Goal: Task Accomplishment & Management: Use online tool/utility

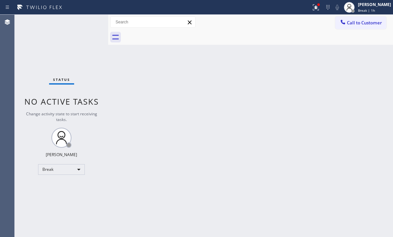
drag, startPoint x: 357, startPoint y: 53, endPoint x: 357, endPoint y: 45, distance: 7.7
click at [357, 53] on div "Back to Dashboard Change Sender ID Customers Technicians Select a contact Outbo…" at bounding box center [250, 126] width 285 height 222
click at [362, 7] on div "[PERSON_NAME] Break | 1h" at bounding box center [375, 7] width 36 height 12
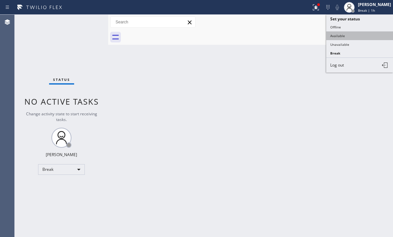
click at [348, 36] on button "Available" at bounding box center [360, 35] width 67 height 9
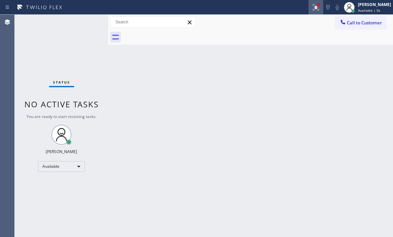
click at [312, 7] on icon at bounding box center [316, 7] width 8 height 8
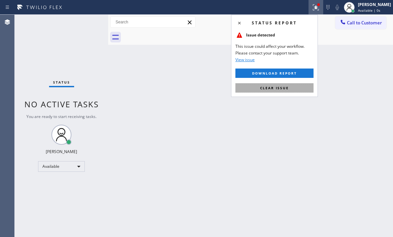
click at [277, 85] on button "Clear issue" at bounding box center [275, 87] width 78 height 9
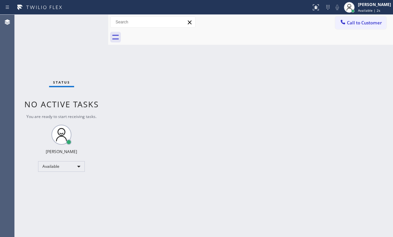
click at [80, 21] on div "Status No active tasks You are ready to start receiving tasks. [PERSON_NAME] Av…" at bounding box center [62, 126] width 94 height 222
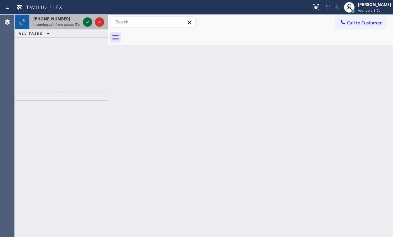
click at [87, 21] on icon at bounding box center [88, 22] width 8 height 8
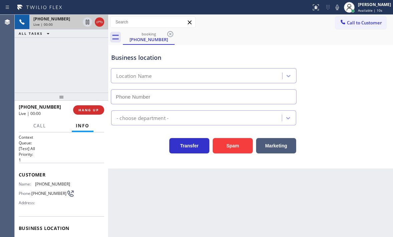
type input "[PHONE_NUMBER]"
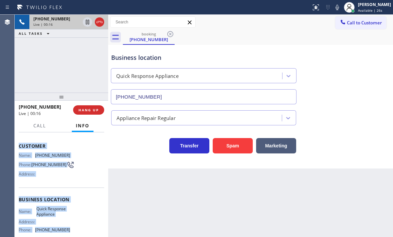
scroll to position [67, 0]
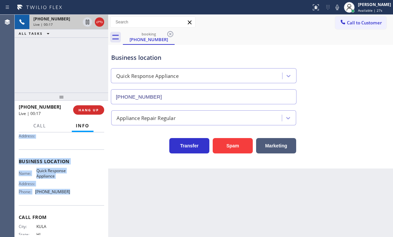
drag, startPoint x: 19, startPoint y: 173, endPoint x: 82, endPoint y: 206, distance: 71.2
click at [82, 206] on div "Context Queue: [Test] All Priority: 1 Customer Name: [PHONE_NUMBER] Phone: [PHO…" at bounding box center [62, 162] width 86 height 188
copy div "Customer Name: [PHONE_NUMBER] Phone: [PHONE_NUMBER] Address: Business location …"
click at [100, 19] on icon at bounding box center [100, 22] width 8 height 8
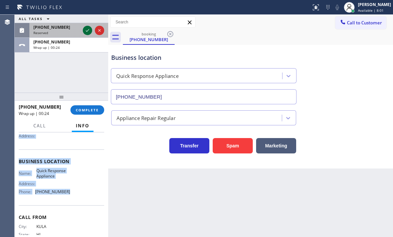
click at [90, 31] on icon at bounding box center [88, 30] width 8 height 8
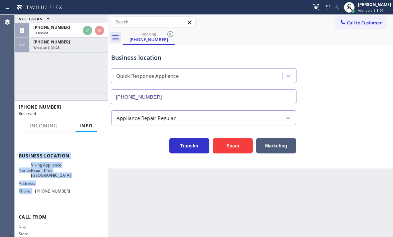
scroll to position [73, 0]
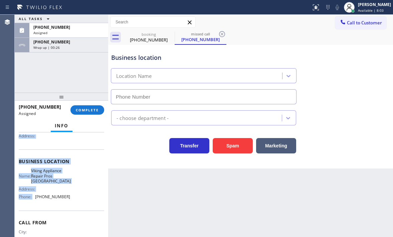
type input "[PHONE_NUMBER]"
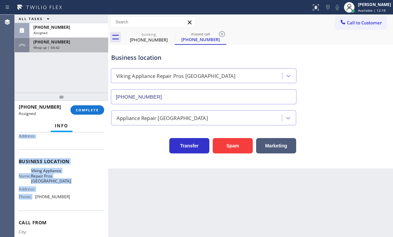
click at [70, 51] on div "[PHONE_NUMBER] Wrap up | 04:42" at bounding box center [67, 45] width 76 height 15
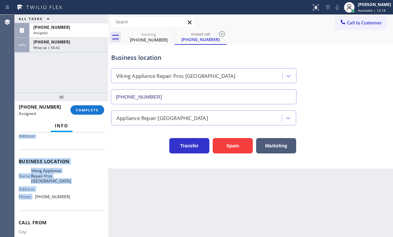
scroll to position [67, 0]
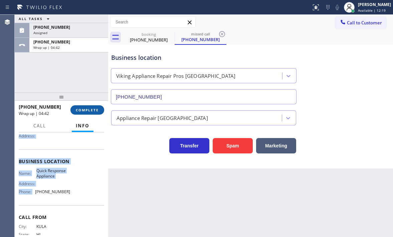
click at [90, 110] on span "COMPLETE" at bounding box center [87, 110] width 23 height 5
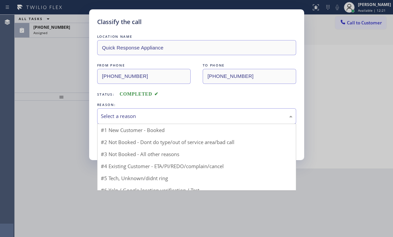
click at [136, 117] on div "Select a reason" at bounding box center [197, 116] width 192 height 8
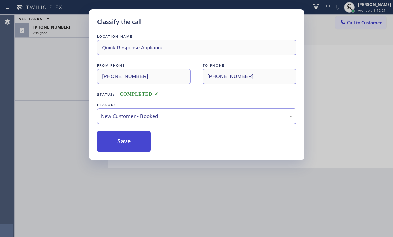
click at [125, 133] on button "Save" at bounding box center [124, 141] width 54 height 21
click at [127, 136] on button "Save" at bounding box center [124, 141] width 54 height 21
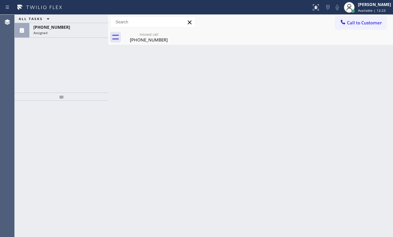
click at [71, 27] on div "[PHONE_NUMBER]" at bounding box center [68, 27] width 71 height 6
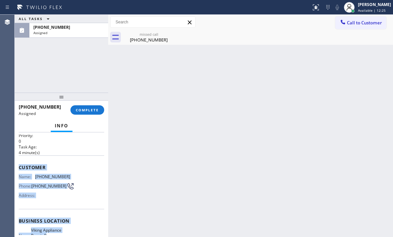
scroll to position [67, 0]
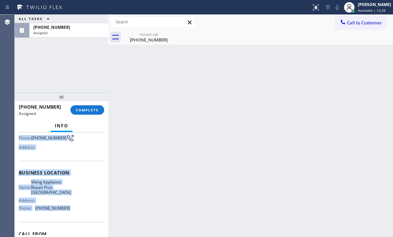
drag, startPoint x: 18, startPoint y: 182, endPoint x: 77, endPoint y: 222, distance: 71.5
click at [77, 222] on div "Context Queue: Appliance Repair High End Priority: 0 Task Age: [DEMOGRAPHIC_DAT…" at bounding box center [62, 184] width 94 height 105
copy div "Customer Name: [PHONE_NUMBER] Phone: [PHONE_NUMBER] Address: Business location …"
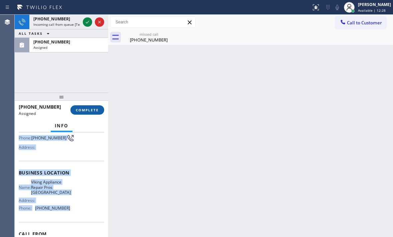
click at [94, 109] on span "COMPLETE" at bounding box center [87, 110] width 23 height 5
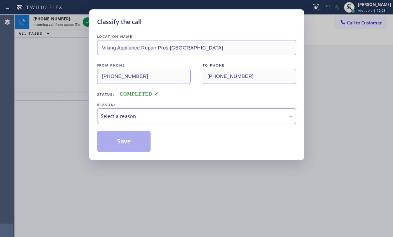
click at [143, 115] on div "Select a reason" at bounding box center [197, 116] width 192 height 8
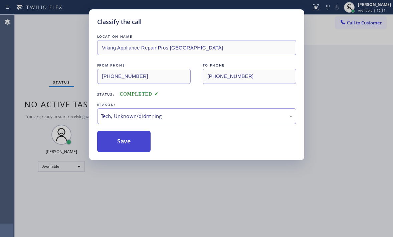
click at [122, 142] on button "Save" at bounding box center [124, 141] width 54 height 21
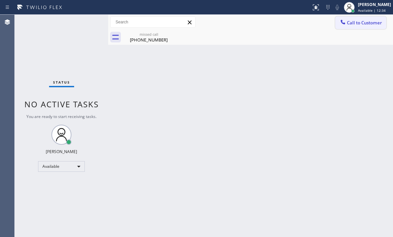
click at [367, 28] on button "Call to Customer" at bounding box center [361, 22] width 51 height 13
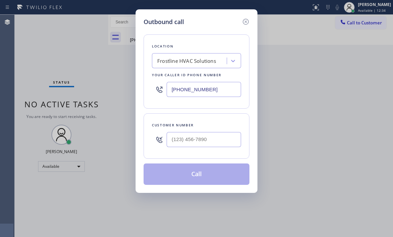
click at [214, 90] on input "[PHONE_NUMBER]" at bounding box center [204, 89] width 75 height 15
paste input "224) 246-8406"
type input "[PHONE_NUMBER]"
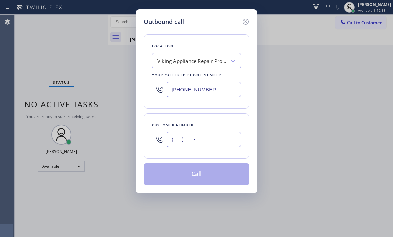
click at [198, 139] on input "(___) ___-____" at bounding box center [204, 139] width 75 height 15
paste input "224) 332-1707"
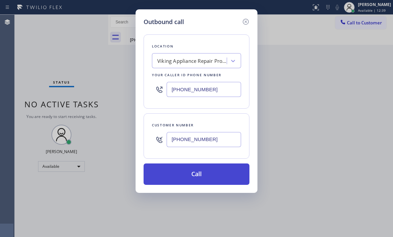
type input "[PHONE_NUMBER]"
click at [196, 176] on button "Call" at bounding box center [197, 173] width 106 height 21
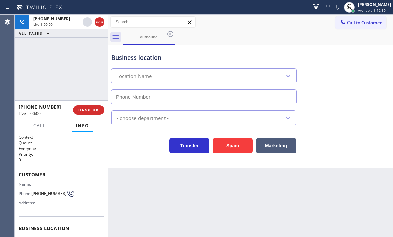
type input "[PHONE_NUMBER]"
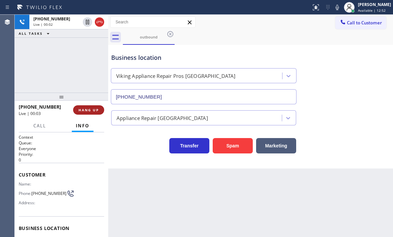
click at [88, 111] on span "HANG UP" at bounding box center [89, 110] width 20 height 5
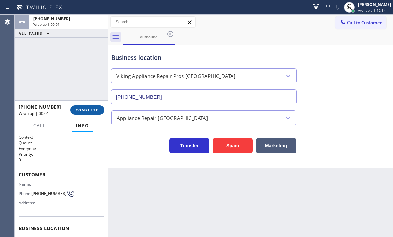
click at [98, 111] on span "COMPLETE" at bounding box center [87, 110] width 23 height 5
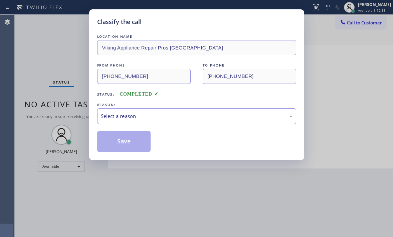
click at [181, 111] on div "Select a reason" at bounding box center [196, 116] width 199 height 16
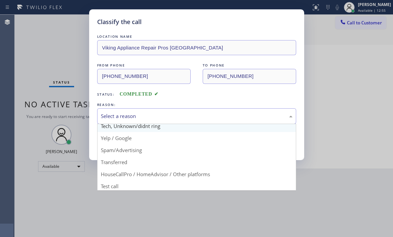
scroll to position [42, 0]
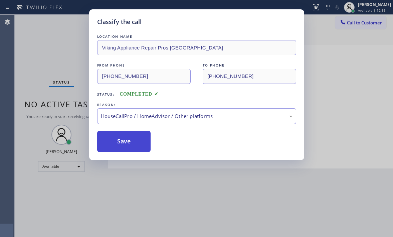
drag, startPoint x: 127, startPoint y: 143, endPoint x: 150, endPoint y: 143, distance: 23.4
click at [127, 143] on button "Save" at bounding box center [124, 141] width 54 height 21
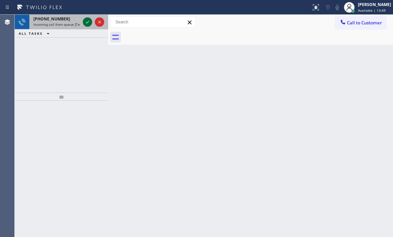
click at [87, 23] on icon at bounding box center [87, 22] width 3 height 3
click at [88, 22] on icon at bounding box center [88, 22] width 8 height 8
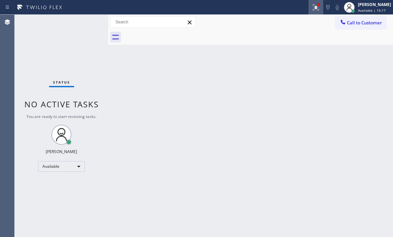
click at [312, 11] on icon at bounding box center [316, 7] width 8 height 8
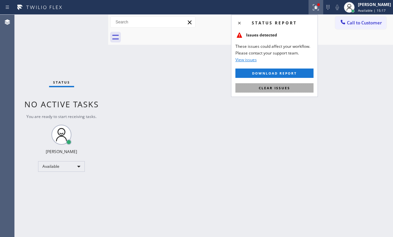
click at [283, 86] on span "Clear issues" at bounding box center [274, 88] width 31 height 5
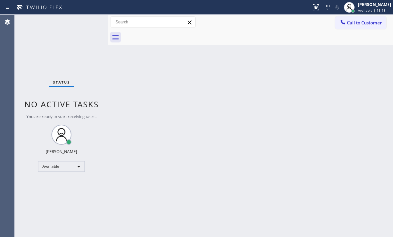
click at [249, 120] on div "Back to Dashboard Change Sender ID Customers Technicians Select a contact Outbo…" at bounding box center [250, 126] width 285 height 222
click at [81, 22] on div "Status No active tasks You are ready to start receiving tasks. [PERSON_NAME] Av…" at bounding box center [62, 126] width 94 height 222
click at [92, 26] on div "Status No active tasks You are ready to start receiving tasks. [PERSON_NAME] Av…" at bounding box center [62, 126] width 94 height 222
drag, startPoint x: 91, startPoint y: 20, endPoint x: 97, endPoint y: 56, distance: 36.7
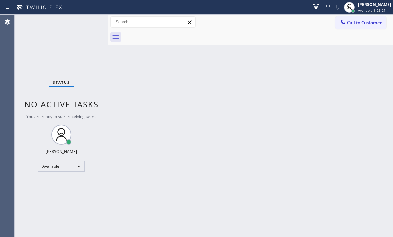
click at [91, 20] on div "Status No active tasks You are ready to start receiving tasks. [PERSON_NAME] Av…" at bounding box center [62, 126] width 94 height 222
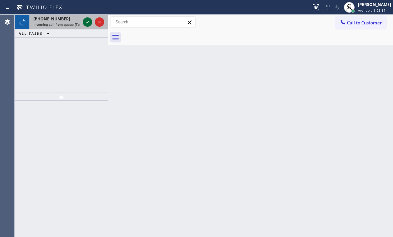
click at [86, 22] on icon at bounding box center [88, 22] width 8 height 8
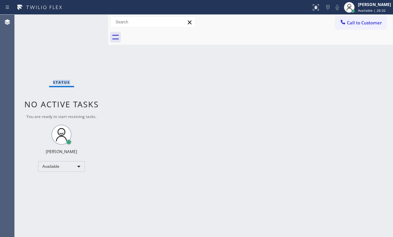
click at [86, 22] on div "Status No active tasks You are ready to start receiving tasks. [PERSON_NAME] Av…" at bounding box center [62, 126] width 94 height 222
drag, startPoint x: 309, startPoint y: 7, endPoint x: 312, endPoint y: 18, distance: 12.0
click at [312, 6] on icon at bounding box center [316, 7] width 8 height 8
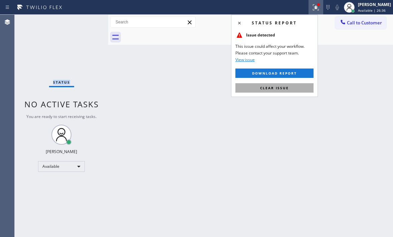
click at [286, 92] on button "Clear issue" at bounding box center [275, 87] width 78 height 9
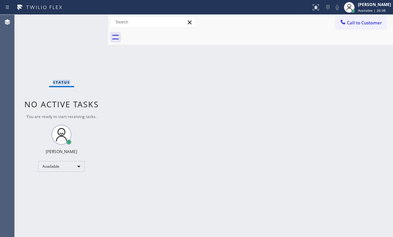
click at [84, 20] on div "Status No active tasks You are ready to start receiving tasks. [PERSON_NAME] Av…" at bounding box center [62, 126] width 94 height 222
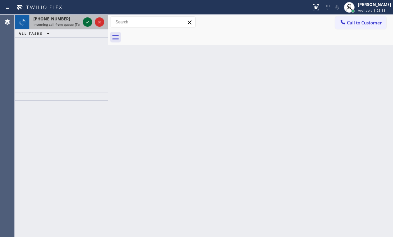
click at [87, 20] on icon at bounding box center [88, 22] width 8 height 8
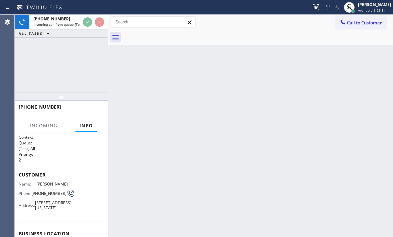
click at [86, 30] on div "[PHONE_NUMBER] Incoming call from queue [Test] All ALL TASKS ALL TASKS ACTIVE T…" at bounding box center [62, 26] width 94 height 23
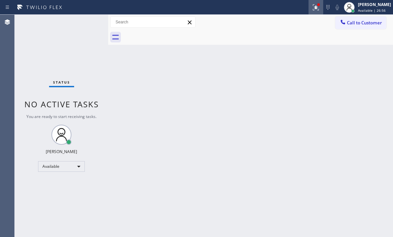
click at [313, 8] on icon at bounding box center [316, 7] width 8 height 8
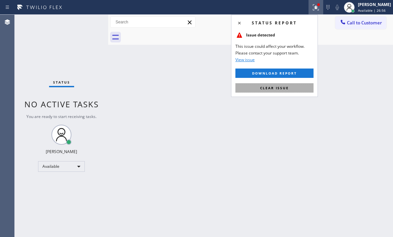
click at [271, 90] on span "Clear issue" at bounding box center [274, 88] width 29 height 5
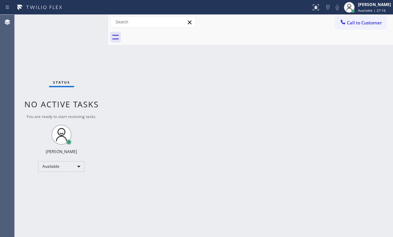
click at [87, 22] on div "Status No active tasks You are ready to start receiving tasks. [PERSON_NAME] Av…" at bounding box center [62, 126] width 94 height 222
click at [87, 21] on div "Status No active tasks You are ready to start receiving tasks. [PERSON_NAME] Av…" at bounding box center [62, 126] width 94 height 222
click at [87, 20] on div "Status No active tasks You are ready to start receiving tasks. [PERSON_NAME] Av…" at bounding box center [62, 126] width 94 height 222
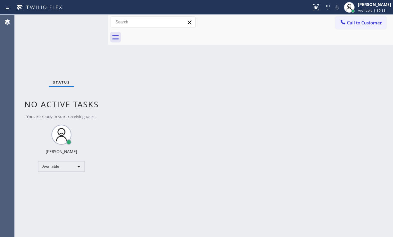
click at [182, 117] on div "Back to Dashboard Change Sender ID Customers Technicians Select a contact Outbo…" at bounding box center [250, 126] width 285 height 222
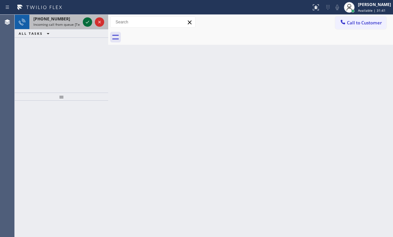
drag, startPoint x: 92, startPoint y: 21, endPoint x: 88, endPoint y: 22, distance: 4.7
click at [92, 21] on div at bounding box center [94, 22] width 24 height 15
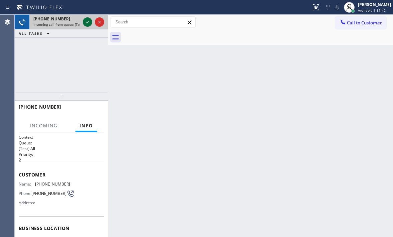
click at [86, 22] on icon at bounding box center [87, 22] width 3 height 3
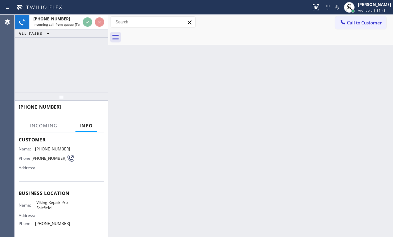
scroll to position [90, 0]
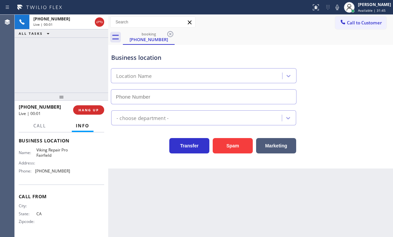
type input "[PHONE_NUMBER]"
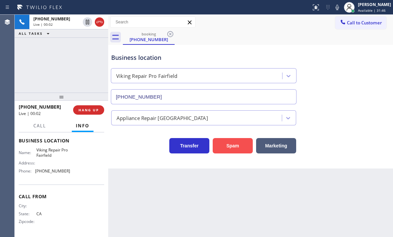
click at [241, 145] on button "Spam" at bounding box center [233, 145] width 40 height 15
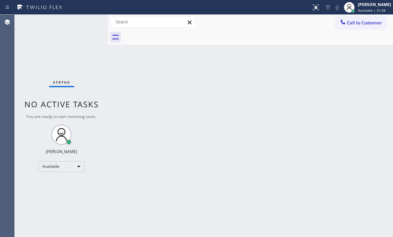
click at [85, 21] on div "Status No active tasks You are ready to start receiving tasks. [PERSON_NAME] Av…" at bounding box center [62, 126] width 94 height 222
click at [90, 20] on div "Status No active tasks You are ready to start receiving tasks. [PERSON_NAME] Av…" at bounding box center [62, 126] width 94 height 222
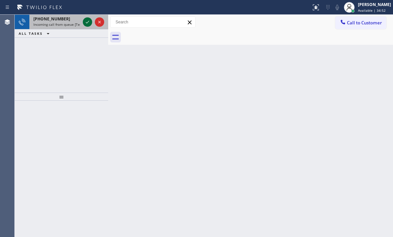
click at [85, 23] on icon at bounding box center [88, 22] width 8 height 8
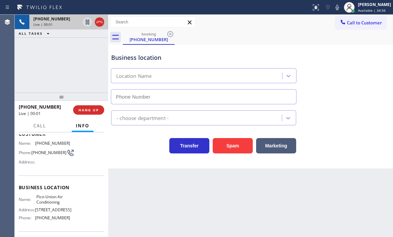
scroll to position [67, 0]
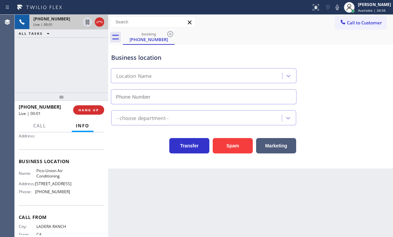
type input "[PHONE_NUMBER]"
click at [99, 110] on button "HANG UP" at bounding box center [88, 109] width 31 height 9
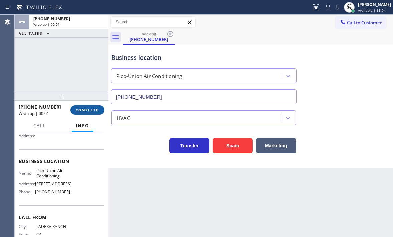
click at [92, 107] on button "COMPLETE" at bounding box center [88, 109] width 34 height 9
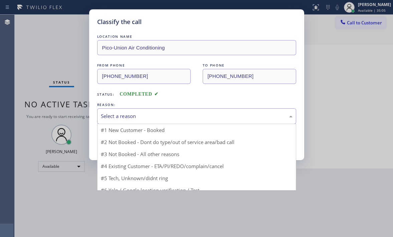
click at [141, 116] on div "Select a reason" at bounding box center [197, 116] width 192 height 8
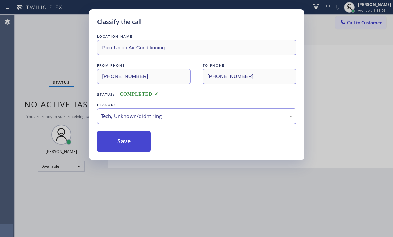
click at [116, 144] on button "Save" at bounding box center [124, 141] width 54 height 21
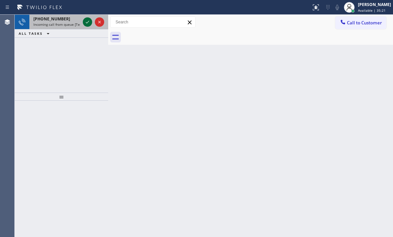
click at [86, 21] on icon at bounding box center [88, 22] width 8 height 8
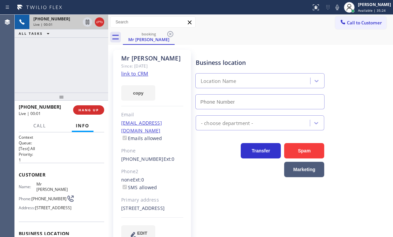
type input "[PHONE_NUMBER]"
click at [140, 72] on link "link to CRM" at bounding box center [134, 73] width 27 height 7
click at [96, 21] on icon at bounding box center [100, 22] width 8 height 8
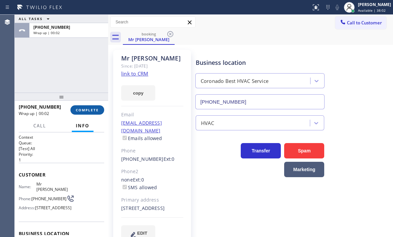
click at [80, 112] on span "COMPLETE" at bounding box center [87, 110] width 23 height 5
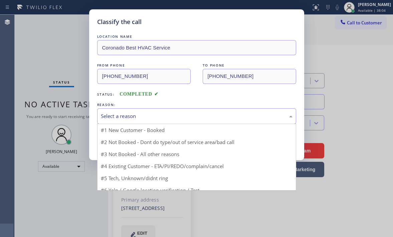
click at [168, 118] on div "Select a reason" at bounding box center [197, 116] width 192 height 8
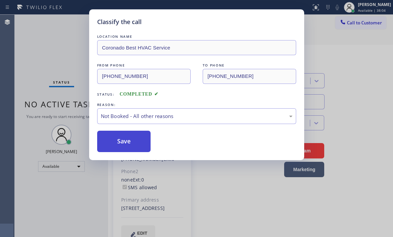
click at [121, 144] on button "Save" at bounding box center [124, 141] width 54 height 21
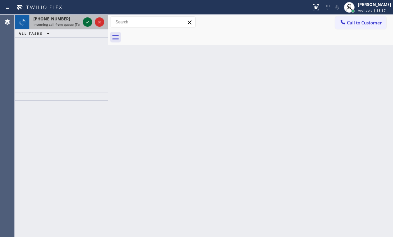
click at [90, 21] on icon at bounding box center [88, 22] width 8 height 8
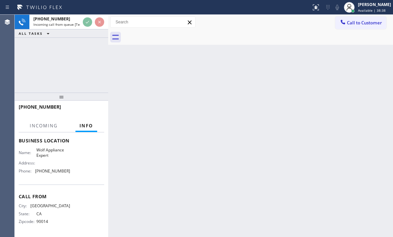
scroll to position [100, 0]
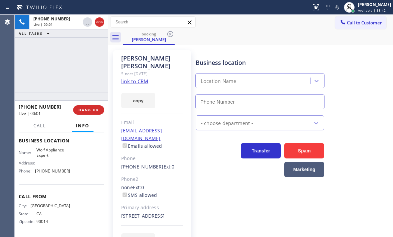
type input "[PHONE_NUMBER]"
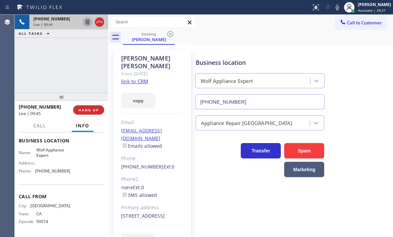
click at [88, 22] on icon at bounding box center [87, 22] width 3 height 5
click at [86, 20] on icon at bounding box center [88, 22] width 8 height 8
click at [100, 23] on icon at bounding box center [100, 22] width 8 height 8
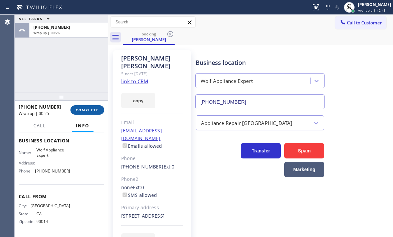
click at [87, 108] on span "COMPLETE" at bounding box center [87, 110] width 23 height 5
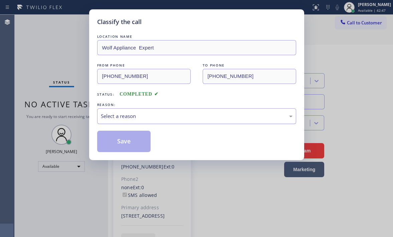
click at [160, 119] on div "Select a reason" at bounding box center [197, 116] width 192 height 8
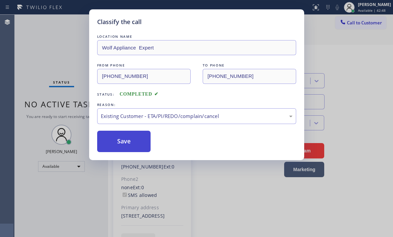
click at [131, 147] on button "Save" at bounding box center [124, 141] width 54 height 21
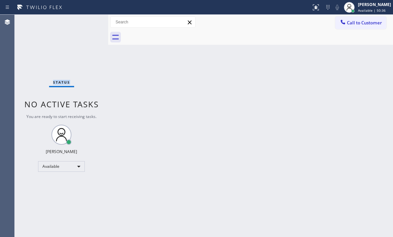
click at [50, 24] on div "Status No active tasks You are ready to start receiving tasks. [PERSON_NAME] Av…" at bounding box center [62, 126] width 94 height 222
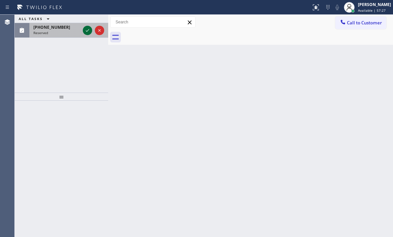
click at [89, 31] on icon at bounding box center [88, 30] width 8 height 8
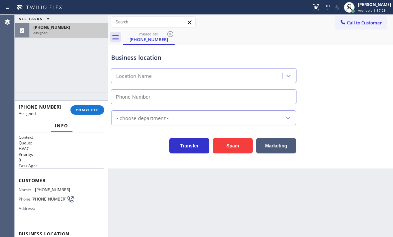
type input "[PHONE_NUMBER]"
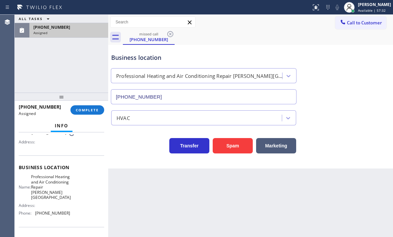
scroll to position [67, 0]
drag, startPoint x: 63, startPoint y: 216, endPoint x: 35, endPoint y: 215, distance: 28.1
click at [35, 215] on div "Phone: [PHONE_NUMBER]" at bounding box center [44, 212] width 51 height 5
copy div "[PHONE_NUMBER]"
click at [358, 27] on button "Call to Customer" at bounding box center [361, 22] width 51 height 13
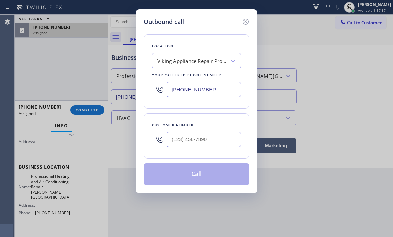
click at [220, 93] on input "[PHONE_NUMBER]" at bounding box center [204, 89] width 75 height 15
paste input "13) 277-8184"
type input "[PHONE_NUMBER]"
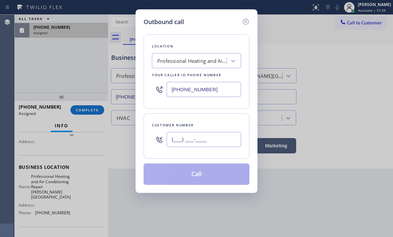
click at [179, 140] on input "(___) ___-____" at bounding box center [204, 139] width 75 height 15
type input "[PHONE_NUMBER]"
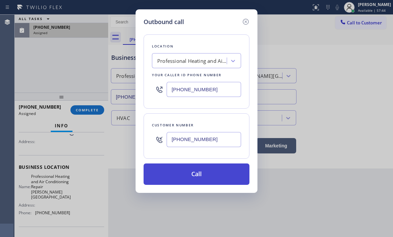
click at [171, 181] on button "Call" at bounding box center [197, 173] width 106 height 21
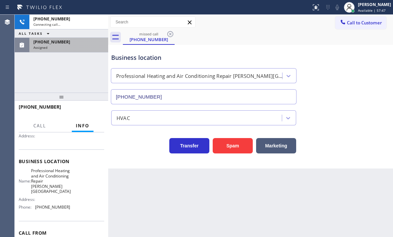
scroll to position [61, 0]
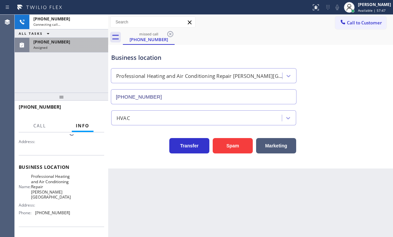
click at [75, 48] on div "Assigned" at bounding box center [68, 47] width 71 height 5
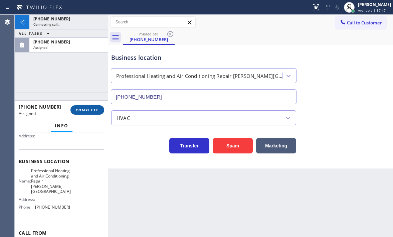
scroll to position [67, 0]
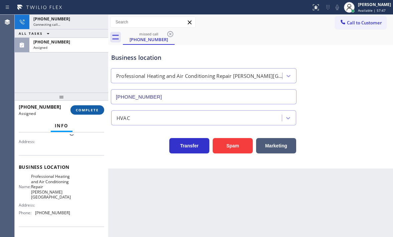
click at [86, 109] on span "COMPLETE" at bounding box center [87, 110] width 23 height 5
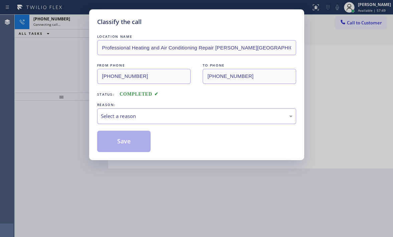
click at [165, 116] on div "Select a reason" at bounding box center [197, 116] width 192 height 8
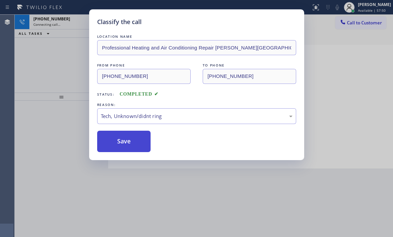
click at [126, 139] on button "Save" at bounding box center [124, 141] width 54 height 21
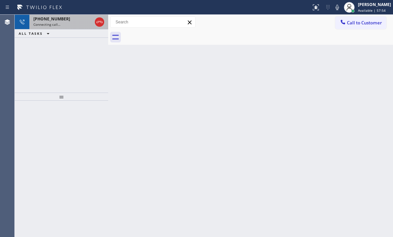
click at [74, 24] on div "Connecting call…" at bounding box center [62, 24] width 59 height 5
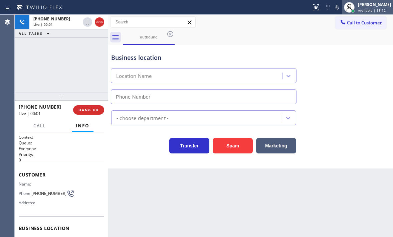
type input "[PHONE_NUMBER]"
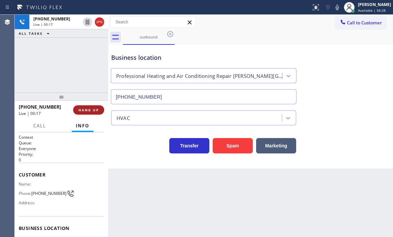
click at [92, 106] on button "HANG UP" at bounding box center [88, 109] width 31 height 9
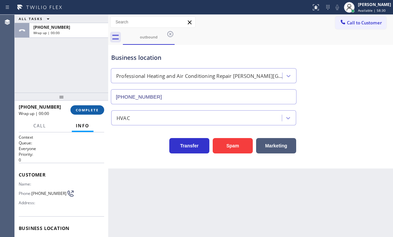
click at [91, 108] on span "COMPLETE" at bounding box center [87, 110] width 23 height 5
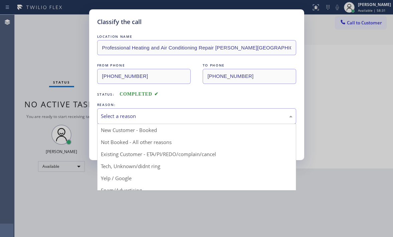
click at [171, 118] on div "Select a reason" at bounding box center [197, 116] width 192 height 8
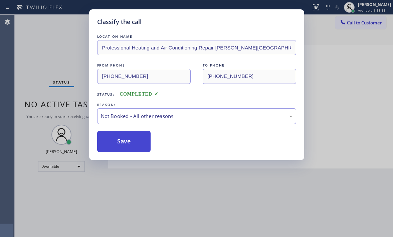
click at [114, 134] on button "Save" at bounding box center [124, 141] width 54 height 21
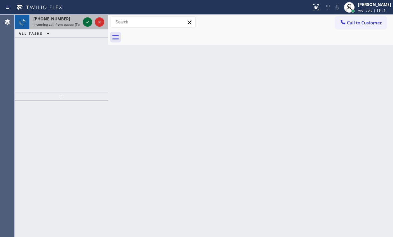
click at [86, 23] on icon at bounding box center [88, 22] width 8 height 8
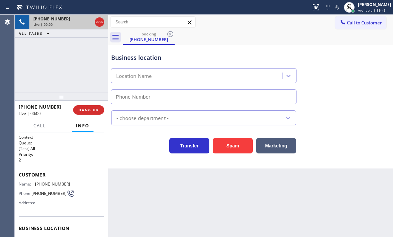
type input "[PHONE_NUMBER]"
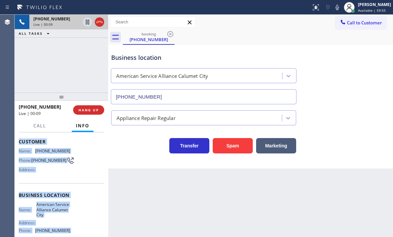
scroll to position [95, 0]
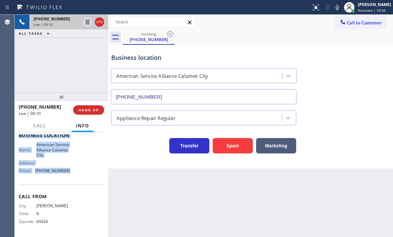
drag, startPoint x: 18, startPoint y: 174, endPoint x: 70, endPoint y: 171, distance: 51.5
click at [70, 171] on div "Context Queue: [Test] All Priority: 2 Customer Name: [PHONE_NUMBER] Phone: [PHO…" at bounding box center [62, 184] width 94 height 105
copy div "Customer Name: [PHONE_NUMBER] Phone: [PHONE_NUMBER] Address: Business location …"
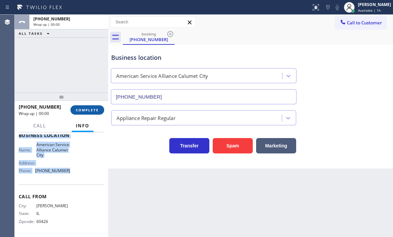
click at [87, 110] on span "COMPLETE" at bounding box center [87, 110] width 23 height 5
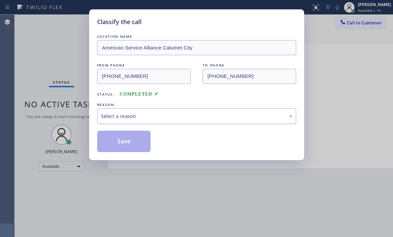
click at [137, 118] on div "Select a reason" at bounding box center [197, 116] width 192 height 8
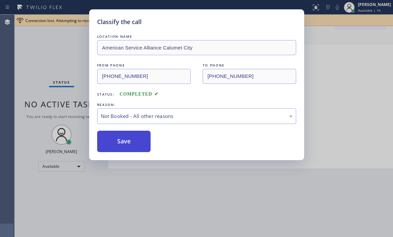
click at [105, 144] on button "Save" at bounding box center [124, 141] width 54 height 21
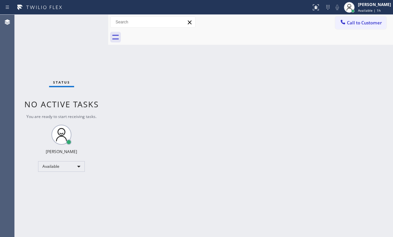
click at [289, 178] on div "Back to Dashboard Change Sender ID Customers Technicians Select a contact Outbo…" at bounding box center [250, 126] width 285 height 222
drag, startPoint x: 304, startPoint y: 112, endPoint x: 305, endPoint y: 116, distance: 4.4
click at [305, 112] on div "Back to Dashboard Change Sender ID Customers Technicians Select a contact Outbo…" at bounding box center [250, 126] width 285 height 222
click at [178, 136] on div "Back to Dashboard Change Sender ID Customers Technicians Select a contact Outbo…" at bounding box center [250, 126] width 285 height 222
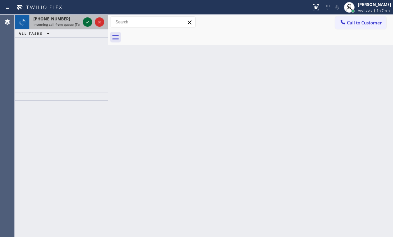
click at [86, 20] on icon at bounding box center [88, 22] width 8 height 8
click at [91, 22] on icon at bounding box center [88, 22] width 8 height 8
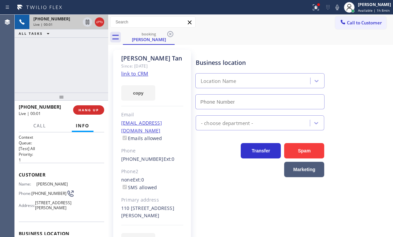
type input "[PHONE_NUMBER]"
click at [86, 22] on icon at bounding box center [87, 22] width 3 height 5
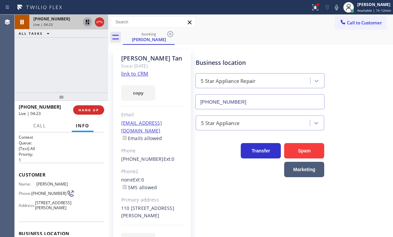
click at [86, 22] on icon at bounding box center [87, 22] width 5 height 5
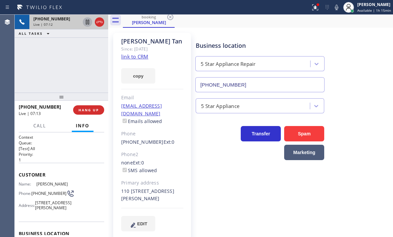
scroll to position [24, 0]
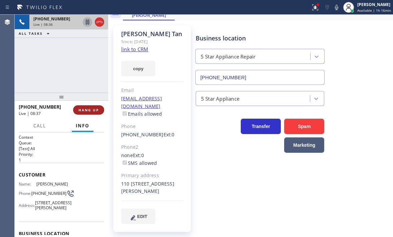
click at [91, 111] on span "HANG UP" at bounding box center [89, 110] width 20 height 5
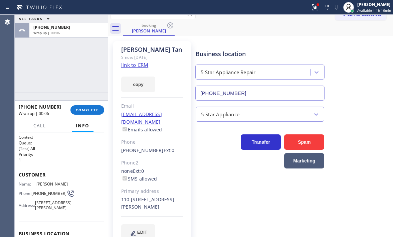
scroll to position [0, 0]
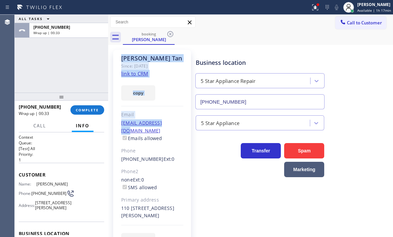
drag, startPoint x: 119, startPoint y: 52, endPoint x: 175, endPoint y: 122, distance: 89.9
click at [175, 122] on div "[PERSON_NAME] Since: [DATE] link to CRM copy Email [PERSON_NAME][EMAIL_ADDRESS]…" at bounding box center [152, 153] width 78 height 207
copy div "[PERSON_NAME] Since: [DATE] link to CRM copy Email [PERSON_NAME][EMAIL_ADDRESS]…"
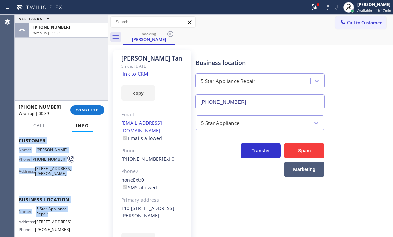
scroll to position [67, 0]
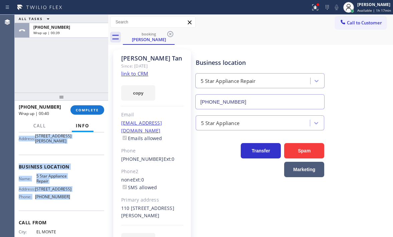
drag, startPoint x: 15, startPoint y: 171, endPoint x: 73, endPoint y: 210, distance: 69.4
click at [73, 210] on div "Context Queue: [Test] All Priority: 1 Customer Name: [PERSON_NAME] Phone: [PHON…" at bounding box center [62, 184] width 94 height 105
copy div "Customer Name: [PERSON_NAME] Phone: [PHONE_NUMBER] Address: [STREET_ADDRESS][PE…"
click at [82, 109] on span "COMPLETE" at bounding box center [87, 110] width 23 height 5
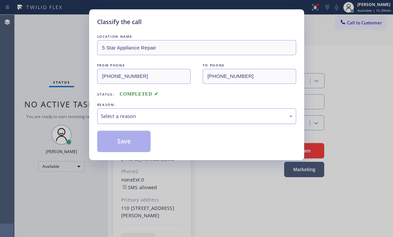
click at [149, 118] on div "Select a reason" at bounding box center [197, 116] width 192 height 8
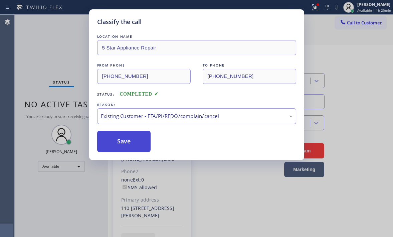
click at [127, 139] on button "Save" at bounding box center [124, 141] width 54 height 21
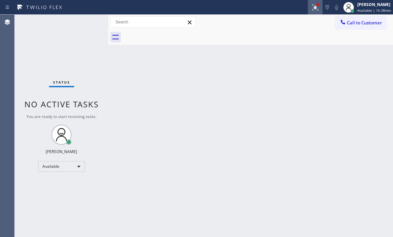
click at [312, 5] on icon at bounding box center [316, 7] width 8 height 8
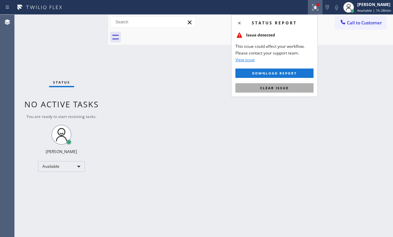
click at [289, 89] on button "Clear issue" at bounding box center [275, 87] width 78 height 9
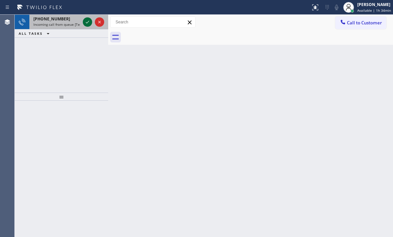
click at [88, 22] on icon at bounding box center [87, 22] width 3 height 3
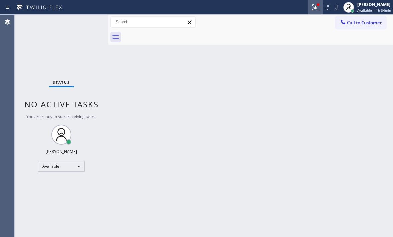
click at [312, 10] on icon at bounding box center [316, 7] width 8 height 8
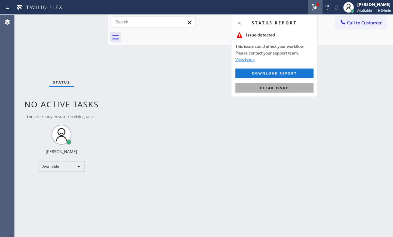
click at [298, 86] on button "Clear issue" at bounding box center [275, 87] width 78 height 9
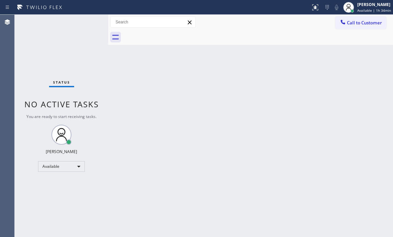
click at [90, 21] on div "Status No active tasks You are ready to start receiving tasks. [PERSON_NAME] Av…" at bounding box center [62, 126] width 94 height 222
click at [89, 21] on div "Status No active tasks You are ready to start receiving tasks. [PERSON_NAME] Av…" at bounding box center [62, 126] width 94 height 222
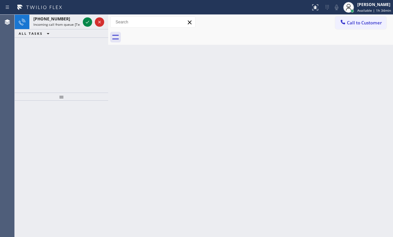
drag, startPoint x: 96, startPoint y: 20, endPoint x: 107, endPoint y: 23, distance: 11.9
click at [107, 23] on div "[PHONE_NUMBER] Incoming call from queue [Test] All ALL TASKS ALL TASKS ACTIVE T…" at bounding box center [204, 126] width 379 height 222
click at [108, 23] on div at bounding box center [108, 126] width 0 height 222
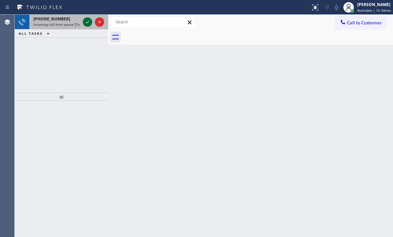
click at [86, 22] on icon at bounding box center [88, 22] width 8 height 8
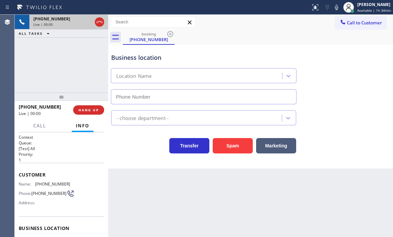
type input "[PHONE_NUMBER]"
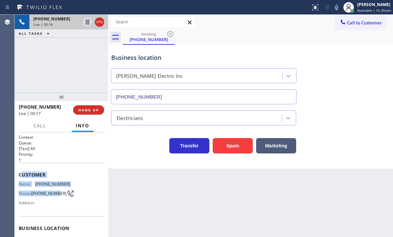
drag, startPoint x: 20, startPoint y: 173, endPoint x: 36, endPoint y: 192, distance: 24.9
click at [36, 199] on div "Customer Name: [PHONE_NUMBER] Phone: [PHONE_NUMBER] Address:" at bounding box center [62, 189] width 86 height 53
click at [26, 167] on div "Customer Name: [PHONE_NUMBER] Phone: [PHONE_NUMBER] Address:" at bounding box center [62, 189] width 86 height 53
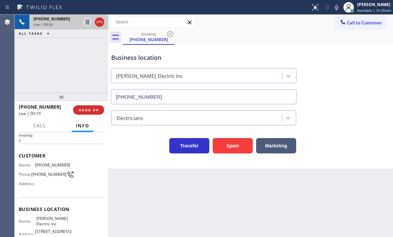
scroll to position [67, 0]
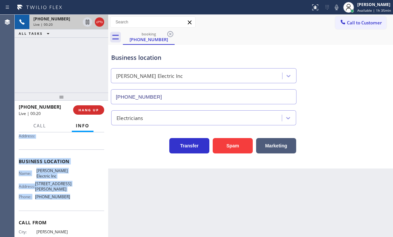
drag, startPoint x: 17, startPoint y: 174, endPoint x: 79, endPoint y: 212, distance: 73.2
click at [79, 212] on div "Context Queue: [Test] All Priority: 1 Customer Name: [PHONE_NUMBER] Phone: [PHO…" at bounding box center [62, 184] width 94 height 105
copy div "Customer Name: [PHONE_NUMBER] Phone: [PHONE_NUMBER] Address: Business location …"
click at [86, 23] on icon at bounding box center [87, 22] width 3 height 5
click at [87, 22] on icon at bounding box center [88, 22] width 8 height 8
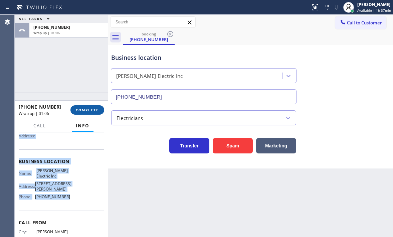
click at [90, 106] on button "COMPLETE" at bounding box center [88, 109] width 34 height 9
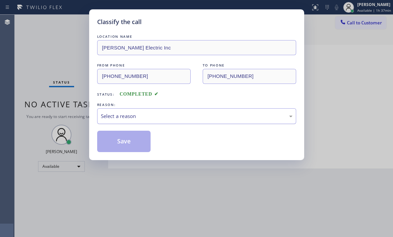
click at [163, 117] on div "Select a reason" at bounding box center [197, 116] width 192 height 8
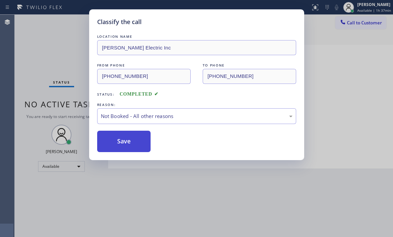
click at [120, 143] on button "Save" at bounding box center [124, 141] width 54 height 21
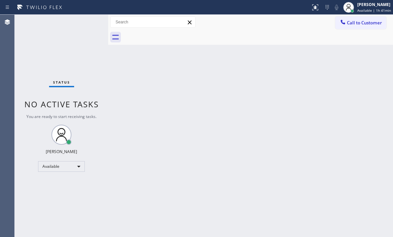
click at [82, 58] on div "Status No active tasks You are ready to start receiving tasks. [PERSON_NAME] Av…" at bounding box center [62, 126] width 94 height 222
click at [82, 30] on div "Status No active tasks You are ready to start receiving tasks. [PERSON_NAME] Av…" at bounding box center [62, 126] width 94 height 222
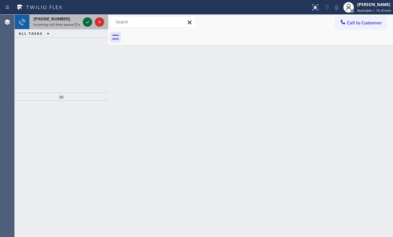
click at [86, 23] on icon at bounding box center [87, 22] width 3 height 3
click at [85, 22] on icon at bounding box center [88, 22] width 8 height 8
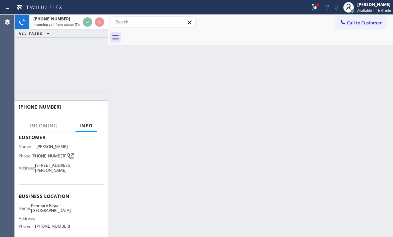
scroll to position [100, 0]
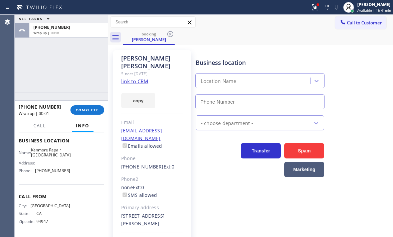
type input "[PHONE_NUMBER]"
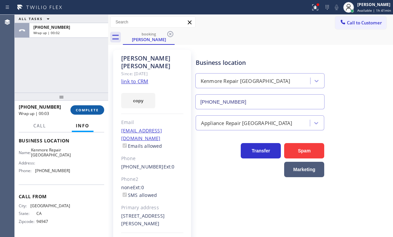
click at [84, 109] on span "COMPLETE" at bounding box center [87, 110] width 23 height 5
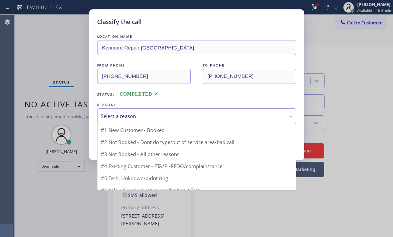
click at [133, 113] on div "Select a reason" at bounding box center [197, 116] width 192 height 8
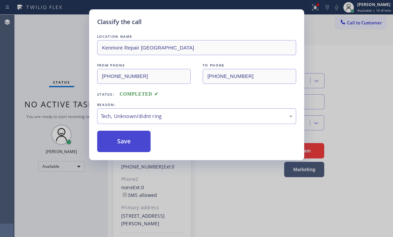
click at [122, 141] on button "Save" at bounding box center [124, 141] width 54 height 21
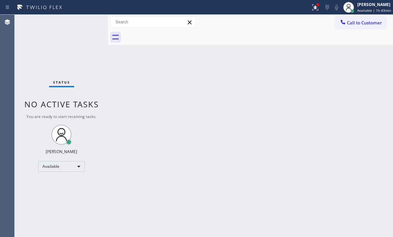
click at [240, 125] on div "Back to Dashboard Change Sender ID Customers Technicians Select a contact Outbo…" at bounding box center [250, 126] width 285 height 222
click at [312, 11] on icon at bounding box center [316, 7] width 8 height 8
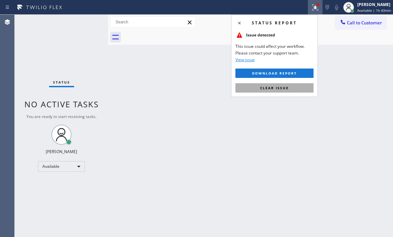
click at [284, 90] on button "Clear issue" at bounding box center [275, 87] width 78 height 9
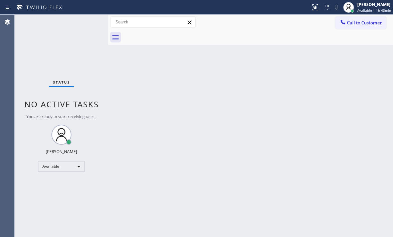
click at [298, 132] on div "Back to Dashboard Change Sender ID Customers Technicians Select a contact Outbo…" at bounding box center [250, 126] width 285 height 222
click at [171, 145] on div "Back to Dashboard Change Sender ID Customers Technicians Select a contact Outbo…" at bounding box center [250, 126] width 285 height 222
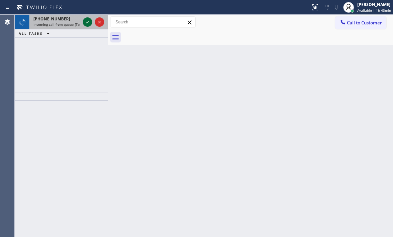
click at [84, 23] on icon at bounding box center [88, 22] width 8 height 8
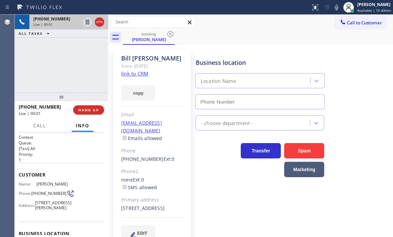
type input "[PHONE_NUMBER]"
click at [146, 72] on link "link to CRM" at bounding box center [134, 73] width 27 height 7
click at [90, 112] on button "HANG UP" at bounding box center [88, 109] width 31 height 9
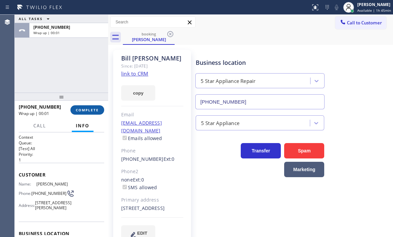
click at [90, 110] on span "COMPLETE" at bounding box center [87, 110] width 23 height 5
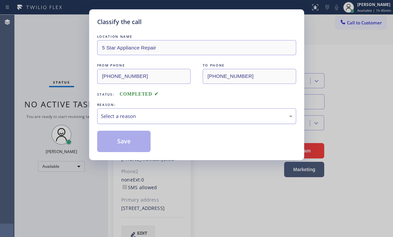
click at [243, 115] on div "Select a reason" at bounding box center [197, 116] width 192 height 8
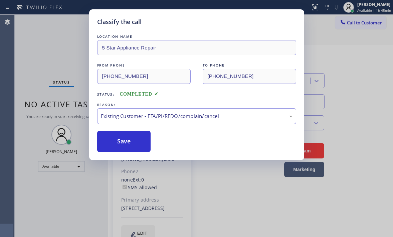
click at [125, 146] on button "Save" at bounding box center [124, 141] width 54 height 21
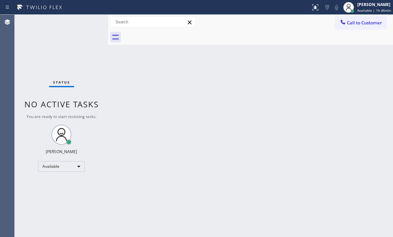
click at [87, 25] on div "Status No active tasks You are ready to start receiving tasks. [PERSON_NAME] Av…" at bounding box center [62, 126] width 94 height 222
click at [64, 32] on div "Status No active tasks You are ready to start receiving tasks. [PERSON_NAME] Av…" at bounding box center [62, 126] width 94 height 222
click at [74, 27] on div "Status No active tasks You are ready to start receiving tasks. [PERSON_NAME] Av…" at bounding box center [62, 126] width 94 height 222
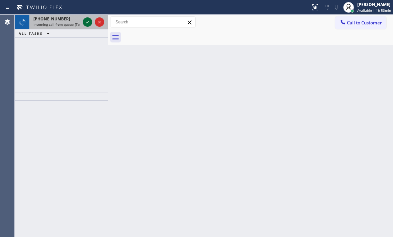
click at [88, 19] on icon at bounding box center [88, 22] width 8 height 8
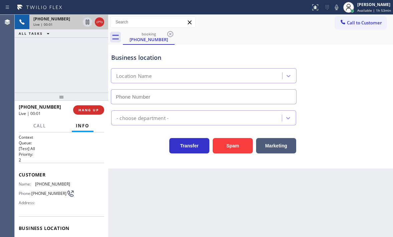
type input "[PHONE_NUMBER]"
click at [93, 111] on span "HANG UP" at bounding box center [89, 110] width 20 height 5
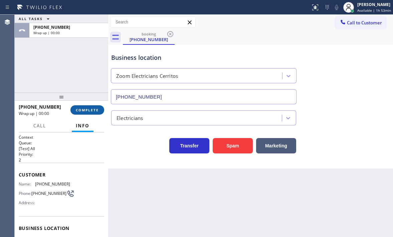
click at [97, 111] on span "COMPLETE" at bounding box center [87, 110] width 23 height 5
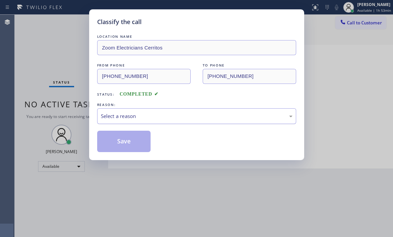
click at [160, 118] on div "Select a reason" at bounding box center [197, 116] width 192 height 8
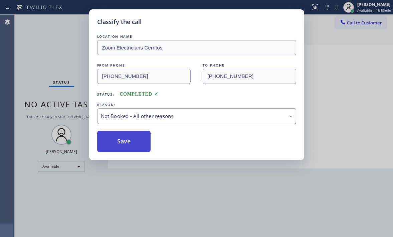
click at [124, 145] on button "Save" at bounding box center [124, 141] width 54 height 21
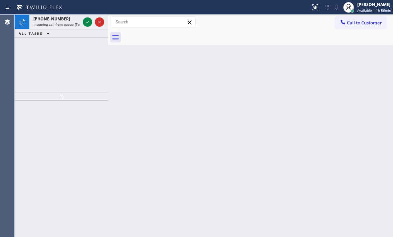
click at [206, 104] on div "Back to Dashboard Change Sender ID Customers Technicians Select a contact Outbo…" at bounding box center [250, 126] width 285 height 222
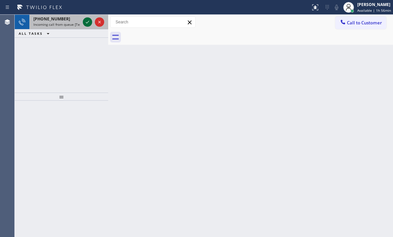
click at [88, 22] on icon at bounding box center [87, 22] width 3 height 3
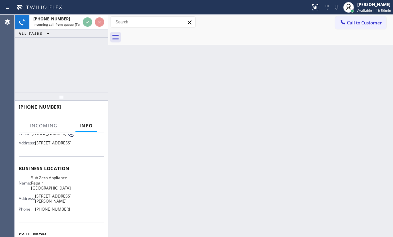
scroll to position [67, 0]
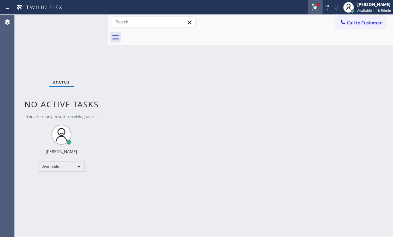
click at [314, 7] on icon at bounding box center [316, 6] width 4 height 2
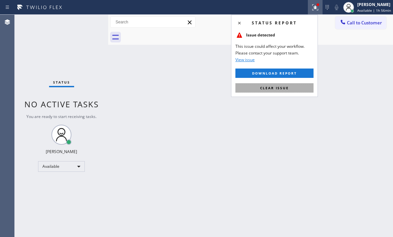
click at [286, 88] on span "Clear issue" at bounding box center [274, 88] width 29 height 5
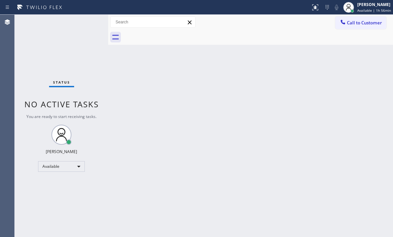
click at [87, 27] on div "Status No active tasks You are ready to start receiving tasks. [PERSON_NAME] Av…" at bounding box center [62, 126] width 94 height 222
click at [88, 25] on div "Status No active tasks You are ready to start receiving tasks. [PERSON_NAME] Av…" at bounding box center [62, 126] width 94 height 222
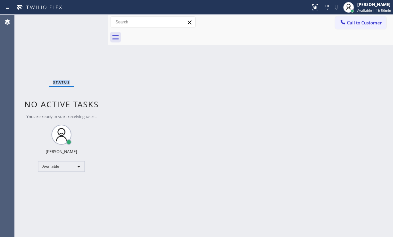
click at [88, 25] on div "Status No active tasks You are ready to start receiving tasks. [PERSON_NAME] Av…" at bounding box center [62, 126] width 94 height 222
click at [362, 7] on div "[PERSON_NAME] Available | 1h 56min" at bounding box center [374, 7] width 37 height 12
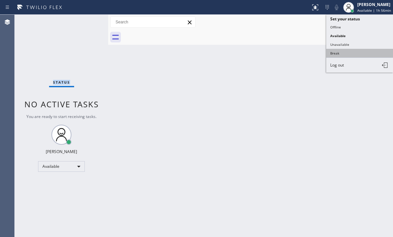
click at [345, 52] on button "Break" at bounding box center [360, 53] width 67 height 9
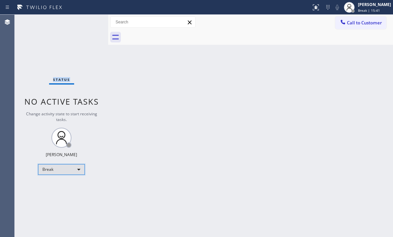
click at [65, 168] on div "Break" at bounding box center [61, 169] width 47 height 11
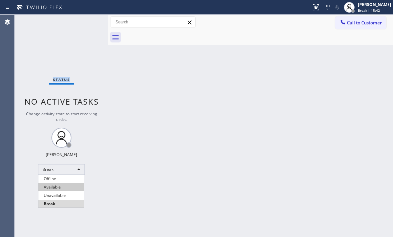
click at [68, 185] on li "Available" at bounding box center [60, 187] width 45 height 8
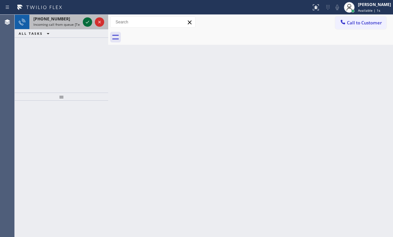
click at [86, 19] on icon at bounding box center [88, 22] width 8 height 8
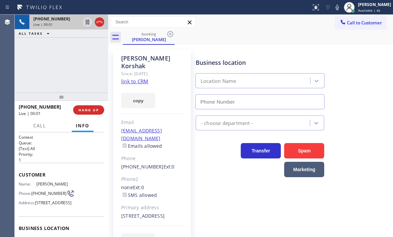
type input "[PHONE_NUMBER]"
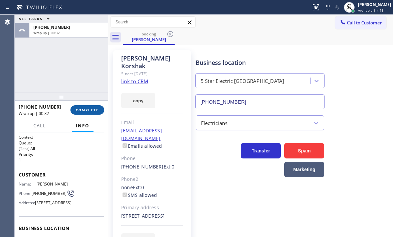
click at [86, 114] on button "COMPLETE" at bounding box center [88, 109] width 34 height 9
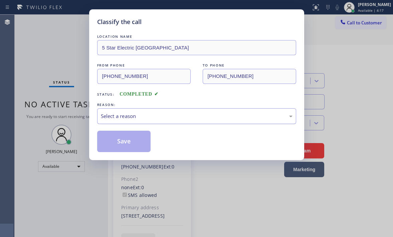
click at [216, 113] on div "Select a reason" at bounding box center [197, 116] width 192 height 8
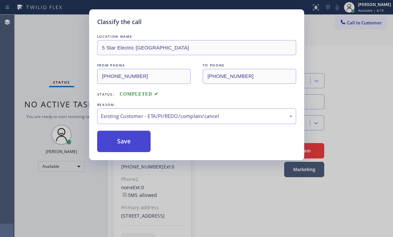
click at [127, 141] on button "Save" at bounding box center [124, 141] width 54 height 21
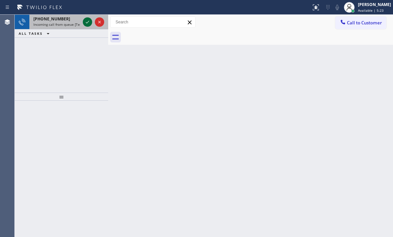
click at [91, 19] on icon at bounding box center [88, 22] width 8 height 8
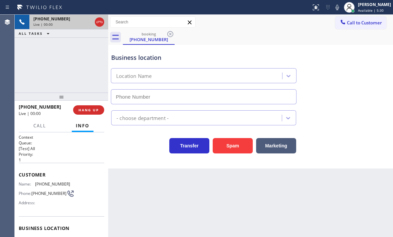
scroll to position [67, 0]
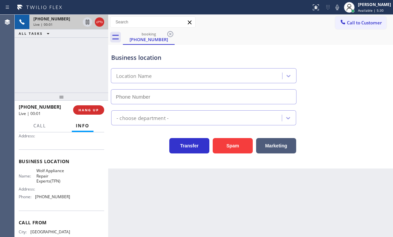
type input "[PHONE_NUMBER]"
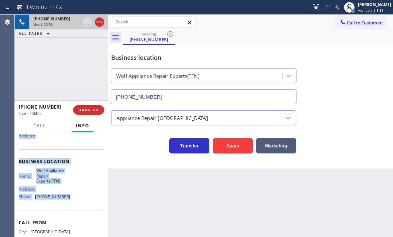
drag, startPoint x: 19, startPoint y: 141, endPoint x: 65, endPoint y: 208, distance: 81.2
click at [65, 208] on div "Context Queue: [Test] All Priority: 1 Customer Name: [PHONE_NUMBER] Phone: [PHO…" at bounding box center [62, 165] width 86 height 194
copy div "Customer Name: [PHONE_NUMBER] Phone: [PHONE_NUMBER] Address: Business location …"
drag, startPoint x: 87, startPoint y: 23, endPoint x: 91, endPoint y: 24, distance: 4.2
click at [88, 23] on icon at bounding box center [88, 22] width 8 height 8
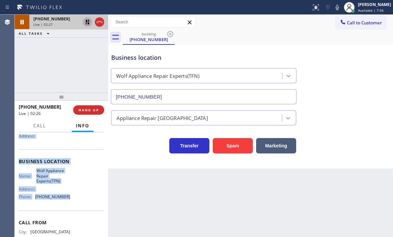
click at [85, 24] on icon at bounding box center [88, 22] width 8 height 8
click at [99, 21] on icon at bounding box center [100, 22] width 8 height 8
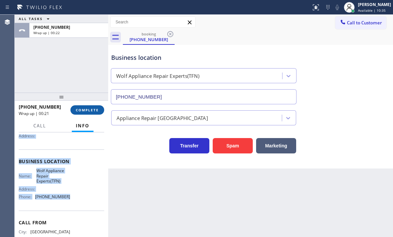
click at [86, 108] on span "COMPLETE" at bounding box center [87, 110] width 23 height 5
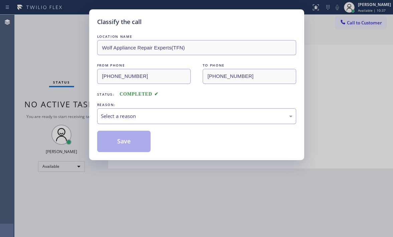
click at [147, 114] on div "Select a reason" at bounding box center [197, 116] width 192 height 8
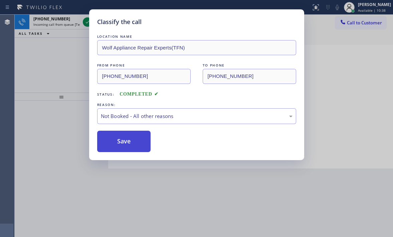
click at [118, 144] on button "Save" at bounding box center [124, 141] width 54 height 21
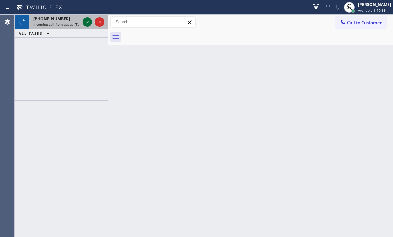
click at [87, 22] on icon at bounding box center [88, 22] width 8 height 8
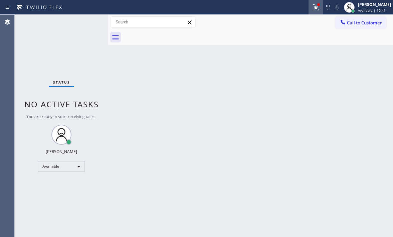
click at [313, 8] on icon at bounding box center [316, 7] width 8 height 8
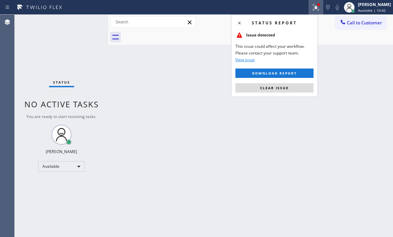
click at [292, 89] on button "Clear issue" at bounding box center [275, 87] width 78 height 9
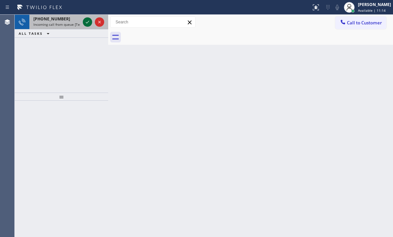
click at [84, 23] on icon at bounding box center [88, 22] width 8 height 8
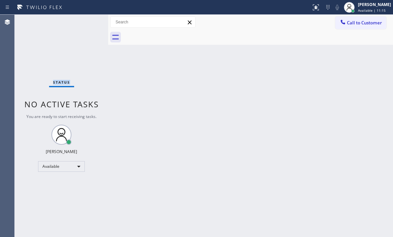
click at [84, 23] on div "Status No active tasks You are ready to start receiving tasks. [PERSON_NAME] Av…" at bounding box center [62, 126] width 94 height 222
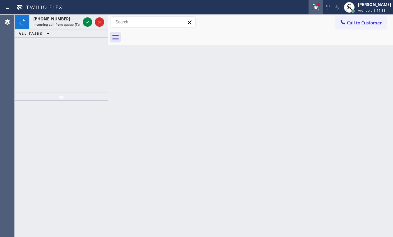
drag, startPoint x: 311, startPoint y: 10, endPoint x: 299, endPoint y: 13, distance: 11.8
click at [312, 10] on icon at bounding box center [316, 7] width 8 height 8
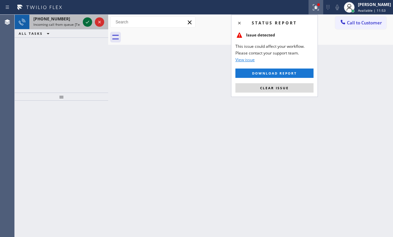
click at [85, 22] on icon at bounding box center [88, 22] width 8 height 8
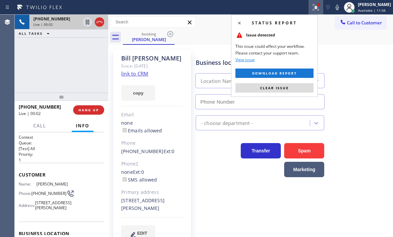
type input "[PHONE_NUMBER]"
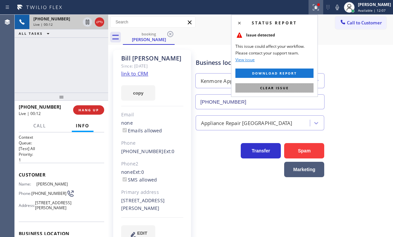
click at [286, 88] on span "Clear issue" at bounding box center [274, 88] width 29 height 5
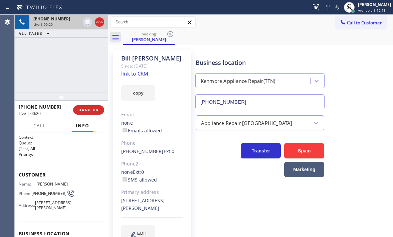
click at [250, 59] on div "Business location" at bounding box center [260, 62] width 129 height 9
click at [253, 45] on div "[PERSON_NAME] Since: [DATE] link to CRM copy Email none Emails allowed Phone [P…" at bounding box center [250, 149] width 285 height 209
click at [80, 74] on div "[PHONE_NUMBER] Live | 00:39 ALL TASKS ALL TASKS ACTIVE TASKS TASKS IN WRAP UP" at bounding box center [62, 54] width 94 height 78
click at [79, 70] on div "[PHONE_NUMBER] Live | 00:41 ALL TASKS ALL TASKS ACTIVE TASKS TASKS IN WRAP UP" at bounding box center [62, 54] width 94 height 78
click at [89, 109] on span "HANG UP" at bounding box center [89, 110] width 20 height 5
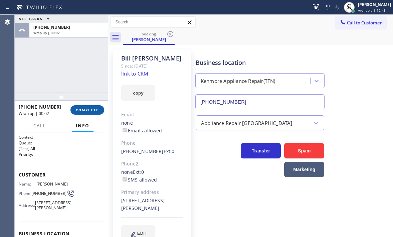
click at [89, 112] on span "COMPLETE" at bounding box center [87, 110] width 23 height 5
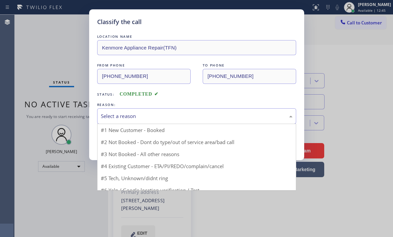
click at [166, 116] on div "Select a reason" at bounding box center [197, 116] width 192 height 8
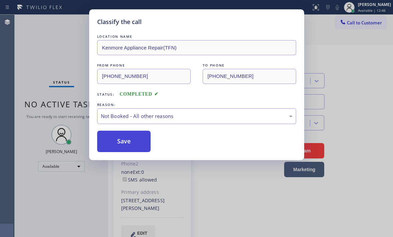
click at [111, 140] on button "Save" at bounding box center [124, 141] width 54 height 21
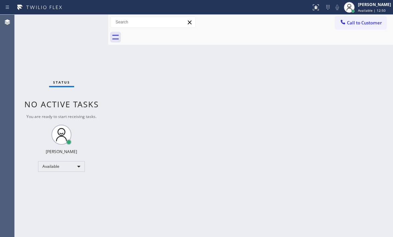
click at [168, 111] on div "Back to Dashboard Change Sender ID Customers Technicians Select a contact Outbo…" at bounding box center [250, 126] width 285 height 222
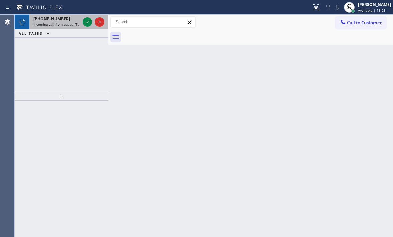
click at [62, 21] on div "[PHONE_NUMBER]" at bounding box center [56, 19] width 47 height 6
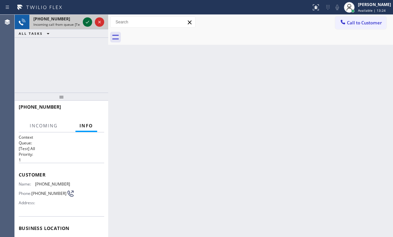
click at [90, 22] on icon at bounding box center [88, 22] width 8 height 8
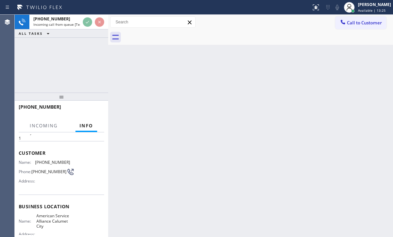
scroll to position [67, 0]
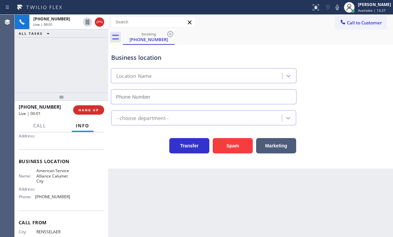
type input "[PHONE_NUMBER]"
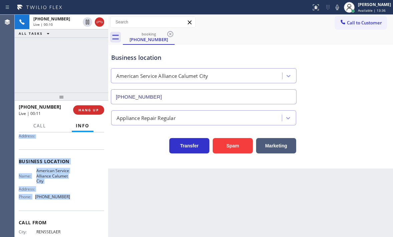
drag, startPoint x: 18, startPoint y: 140, endPoint x: 78, endPoint y: 198, distance: 83.2
click at [78, 198] on div "Context Queue: [Test] All Priority: 1 Customer Name: [PHONE_NUMBER] Phone: [PHO…" at bounding box center [62, 184] width 94 height 105
copy div "Customer Name: [PHONE_NUMBER] Phone: [PHONE_NUMBER] Address: Business location …"
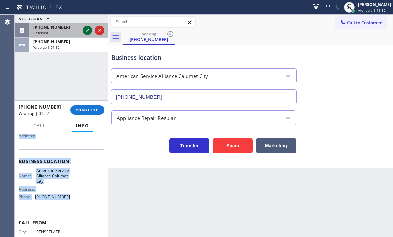
click at [92, 28] on div at bounding box center [87, 30] width 9 height 8
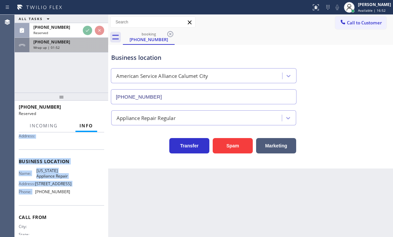
click at [81, 47] on div "Wrap up | 01:52" at bounding box center [68, 47] width 71 height 5
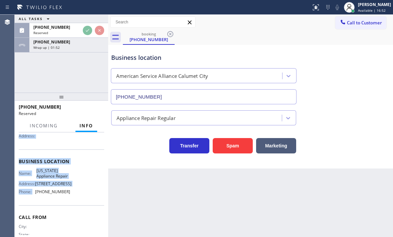
scroll to position [67, 0]
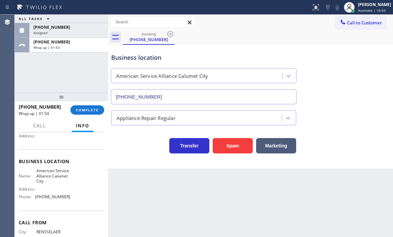
click at [86, 105] on div "[PHONE_NUMBER] Wrap up | 01:54 COMPLETE" at bounding box center [62, 109] width 86 height 17
click at [86, 108] on span "COMPLETE" at bounding box center [87, 110] width 23 height 5
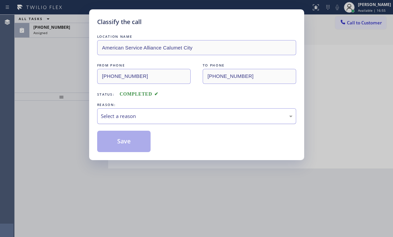
click at [153, 115] on div "Select a reason" at bounding box center [197, 116] width 192 height 8
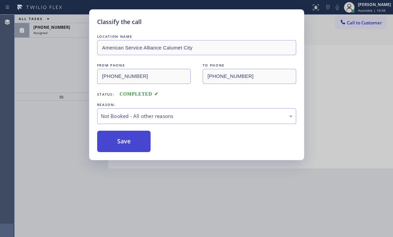
click at [126, 140] on button "Save" at bounding box center [124, 141] width 54 height 21
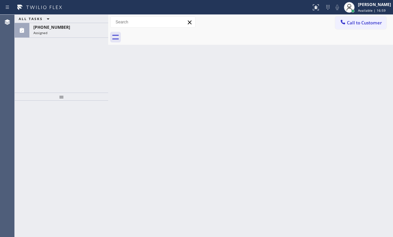
click at [65, 29] on div "[PHONE_NUMBER]" at bounding box center [68, 27] width 71 height 6
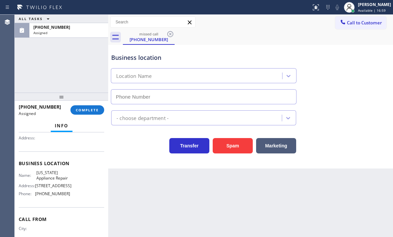
type input "[PHONE_NUMBER]"
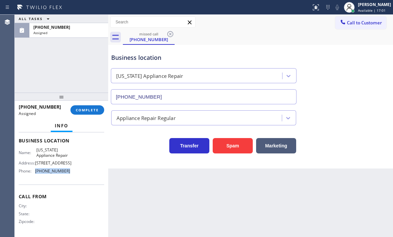
drag, startPoint x: 67, startPoint y: 179, endPoint x: 35, endPoint y: 178, distance: 31.8
click at [35, 174] on div "Phone: [PHONE_NUMBER]" at bounding box center [44, 170] width 51 height 5
copy div "[PHONE_NUMBER]"
click at [360, 20] on span "Call to Customer" at bounding box center [364, 23] width 35 height 6
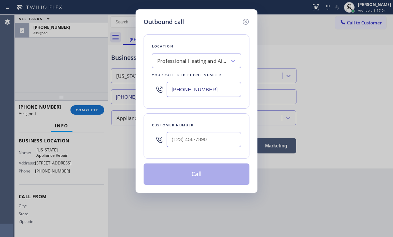
click at [222, 89] on input "[PHONE_NUMBER]" at bounding box center [204, 89] width 75 height 15
paste input "602) 461-7269"
type input "[PHONE_NUMBER]"
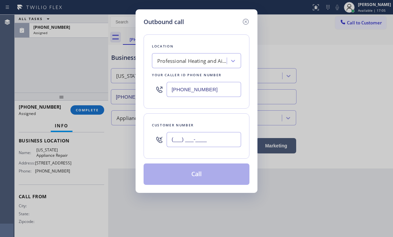
click at [213, 145] on input "(___) ___-____" at bounding box center [204, 139] width 75 height 15
click at [205, 140] on input "(___) ___-____" at bounding box center [204, 139] width 75 height 15
click at [175, 138] on input "(___) ___-____" at bounding box center [204, 139] width 75 height 15
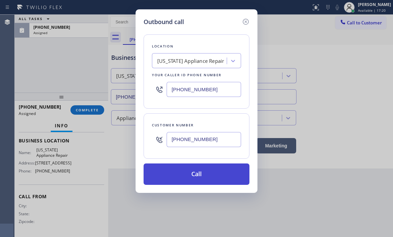
type input "[PHONE_NUMBER]"
click at [201, 174] on button "Call" at bounding box center [197, 173] width 106 height 21
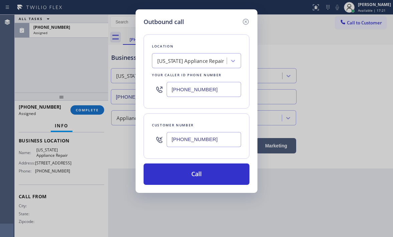
click at [92, 108] on div "Outbound call Location [US_STATE] Appliance Repair Your caller id phone number …" at bounding box center [196, 118] width 393 height 237
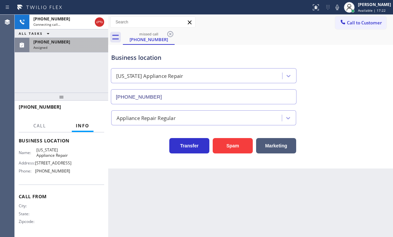
click at [85, 44] on div "[PHONE_NUMBER]" at bounding box center [68, 42] width 71 height 6
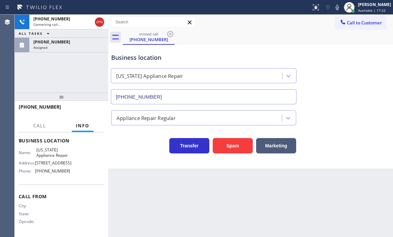
scroll to position [100, 0]
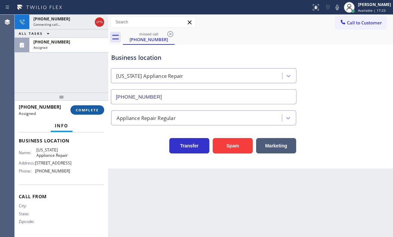
click at [91, 113] on button "COMPLETE" at bounding box center [88, 109] width 34 height 9
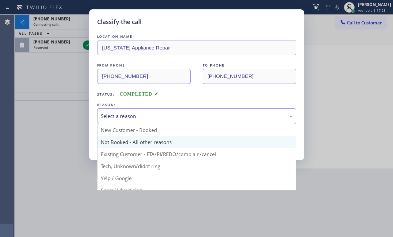
drag, startPoint x: 170, startPoint y: 117, endPoint x: 163, endPoint y: 136, distance: 19.8
click at [170, 117] on div "Select a reason" at bounding box center [197, 116] width 192 height 8
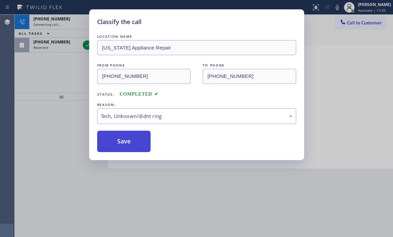
click at [126, 139] on button "Save" at bounding box center [124, 141] width 54 height 21
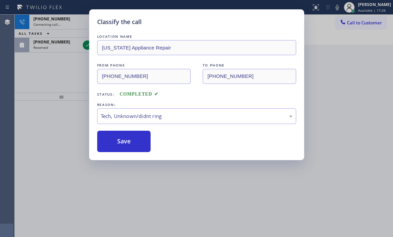
click at [67, 39] on div "Classify the call LOCATION NAME [US_STATE] Appliance Repair FROM PHONE [PHONE_N…" at bounding box center [196, 118] width 393 height 237
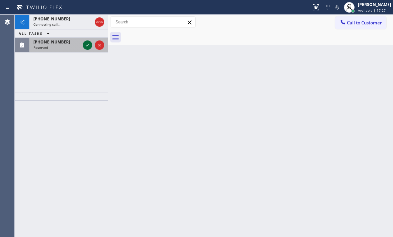
click at [83, 45] on div at bounding box center [87, 45] width 9 height 8
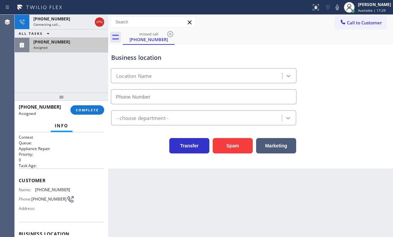
scroll to position [61, 0]
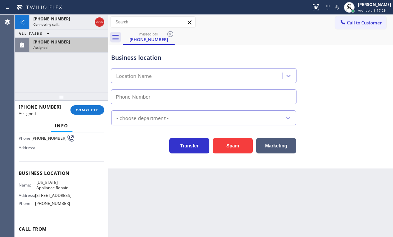
type input "[PHONE_NUMBER]"
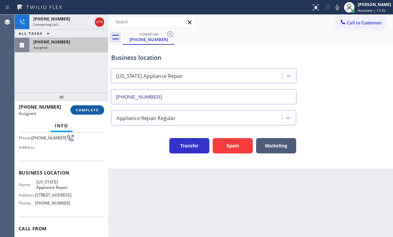
click at [87, 114] on button "COMPLETE" at bounding box center [88, 109] width 34 height 9
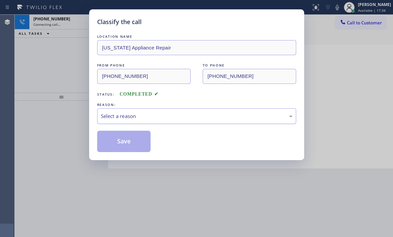
click at [164, 119] on div "Select a reason" at bounding box center [197, 116] width 192 height 8
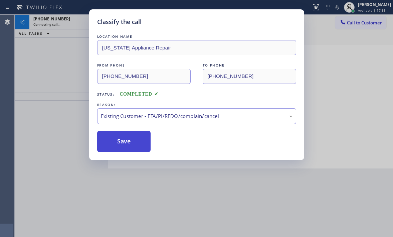
click at [117, 134] on button "Save" at bounding box center [124, 141] width 54 height 21
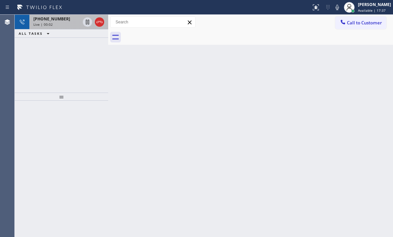
click at [66, 22] on div "Live | 00:02" at bounding box center [56, 24] width 47 height 5
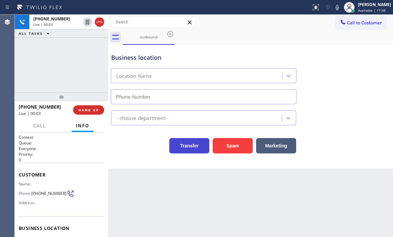
type input "[PHONE_NUMBER]"
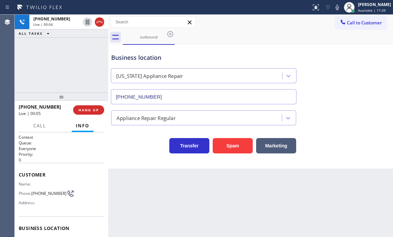
click at [68, 80] on div "[PHONE_NUMBER] Live | 00:04 ALL TASKS ALL TASKS ACTIVE TASKS TASKS IN WRAP UP" at bounding box center [62, 54] width 94 height 78
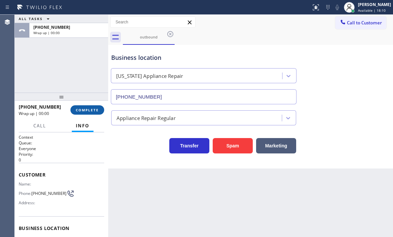
click at [93, 112] on span "COMPLETE" at bounding box center [87, 110] width 23 height 5
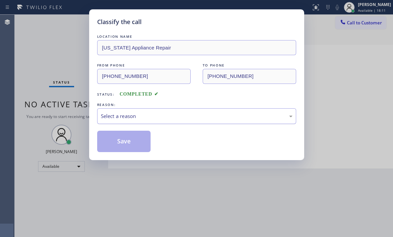
click at [146, 117] on div "Select a reason" at bounding box center [197, 116] width 192 height 8
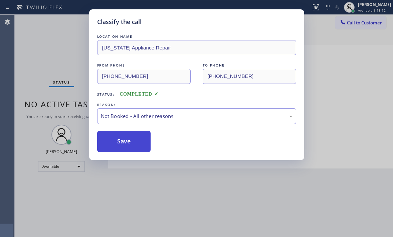
click at [123, 141] on button "Save" at bounding box center [124, 141] width 54 height 21
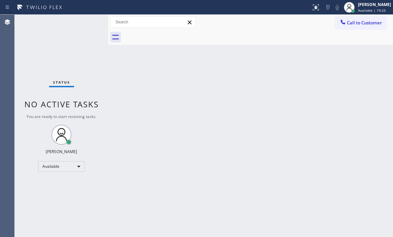
click at [185, 74] on div "Back to Dashboard Change Sender ID Customers Technicians Select a contact Outbo…" at bounding box center [250, 126] width 285 height 222
click at [90, 19] on div "Status No active tasks You are ready to start receiving tasks. [PERSON_NAME] Av…" at bounding box center [62, 126] width 94 height 222
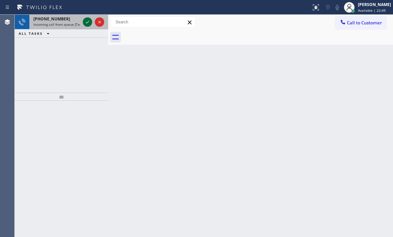
click at [87, 22] on icon at bounding box center [88, 22] width 8 height 8
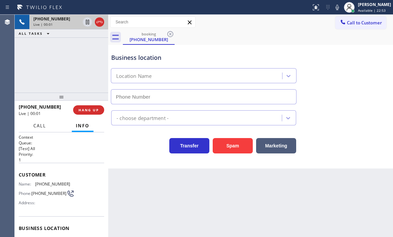
type input "[PHONE_NUMBER]"
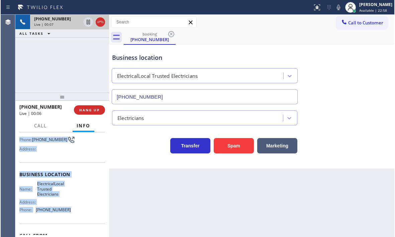
scroll to position [67, 0]
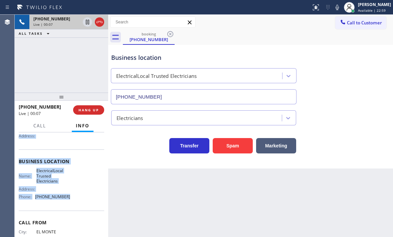
drag, startPoint x: 18, startPoint y: 171, endPoint x: 77, endPoint y: 211, distance: 70.6
click at [77, 211] on div "Context Queue: [Test] All Priority: 1 Customer Name: [PHONE_NUMBER] Phone: [PHO…" at bounding box center [62, 184] width 94 height 105
click at [88, 23] on icon at bounding box center [87, 22] width 3 height 5
click at [87, 22] on icon at bounding box center [88, 22] width 8 height 8
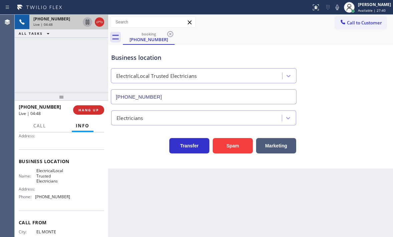
click at [295, 44] on div "Business location ElectricalLocal Trusted Electricians [PHONE_NUMBER]" at bounding box center [251, 74] width 282 height 61
click at [248, 52] on div "Business location ElectricalLocal Trusted Electricians [PHONE_NUMBER]" at bounding box center [204, 75] width 188 height 58
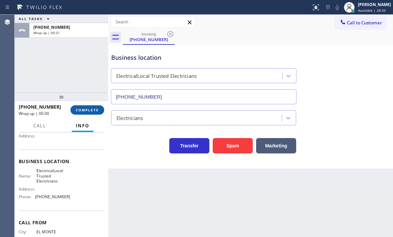
click at [84, 109] on span "COMPLETE" at bounding box center [87, 110] width 23 height 5
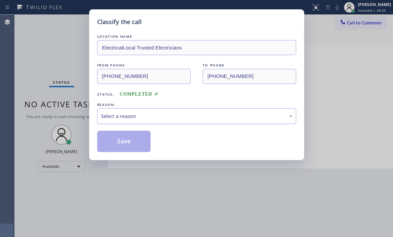
click at [131, 118] on div "Select a reason" at bounding box center [197, 116] width 192 height 8
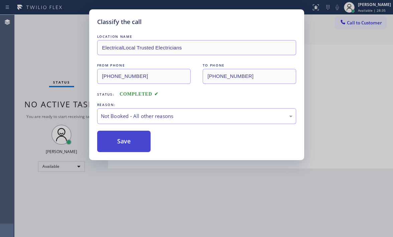
click at [111, 141] on button "Save" at bounding box center [124, 141] width 54 height 21
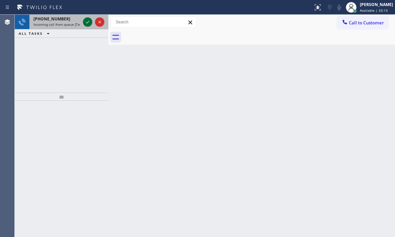
click at [87, 23] on icon at bounding box center [87, 22] width 3 height 3
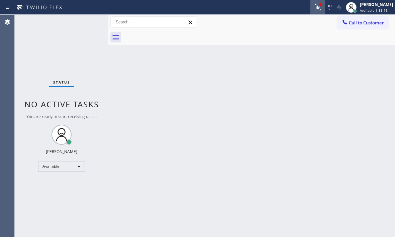
click at [314, 5] on icon at bounding box center [318, 7] width 8 height 8
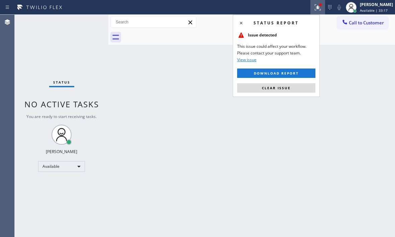
click at [304, 80] on div "Status report Issue detected This issue could affect your workflow. Please cont…" at bounding box center [276, 56] width 87 height 82
click at [301, 84] on button "Clear issue" at bounding box center [276, 87] width 78 height 9
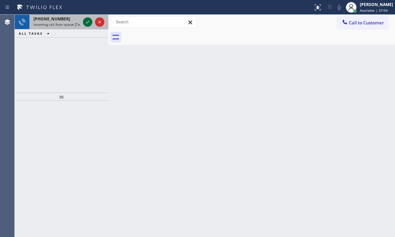
click at [89, 22] on icon at bounding box center [88, 22] width 8 height 8
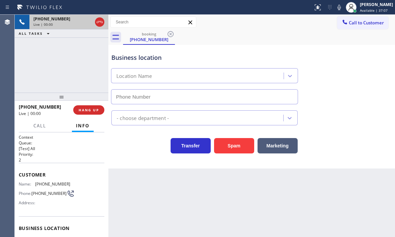
type input "[PHONE_NUMBER]"
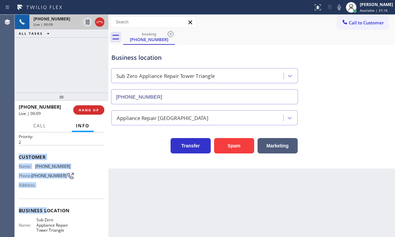
scroll to position [67, 0]
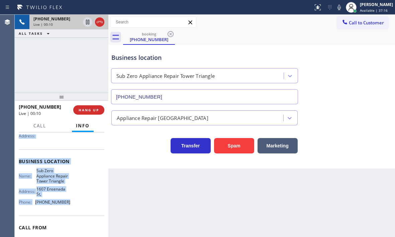
drag, startPoint x: 18, startPoint y: 172, endPoint x: 66, endPoint y: 206, distance: 59.2
click at [66, 206] on div "Context Queue: [Test] All Priority: 2 Customer Name: [PHONE_NUMBER] Phone: [PHO…" at bounding box center [62, 184] width 94 height 105
click at [88, 23] on icon at bounding box center [87, 22] width 3 height 5
click at [88, 23] on icon at bounding box center [87, 22] width 5 height 5
click at [98, 23] on icon at bounding box center [100, 22] width 8 height 8
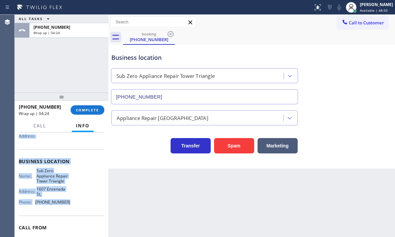
drag, startPoint x: 64, startPoint y: 29, endPoint x: 77, endPoint y: 62, distance: 34.8
click at [64, 29] on div "[PHONE_NUMBER]" at bounding box center [68, 27] width 71 height 6
click at [88, 111] on span "COMPLETE" at bounding box center [87, 110] width 23 height 5
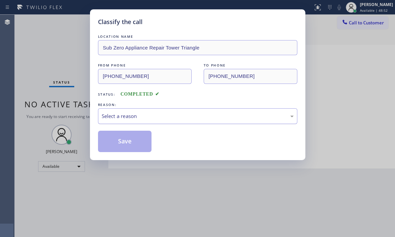
click at [173, 115] on div "Select a reason" at bounding box center [198, 116] width 192 height 8
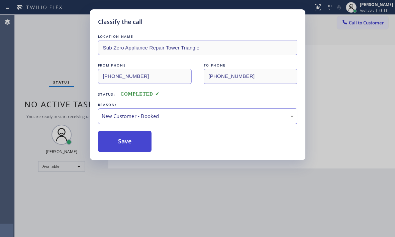
click at [128, 140] on button "Save" at bounding box center [125, 141] width 54 height 21
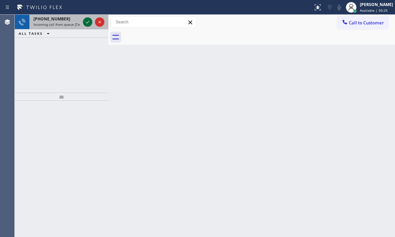
click at [86, 19] on icon at bounding box center [88, 22] width 8 height 8
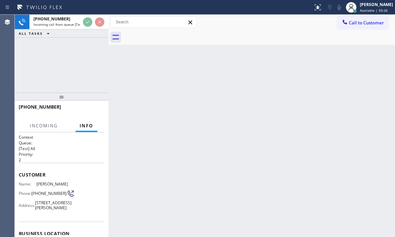
scroll to position [17, 0]
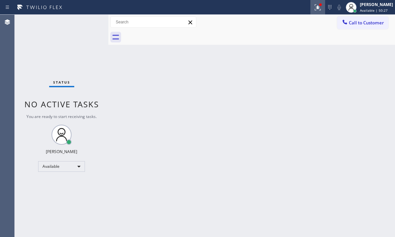
click at [314, 6] on icon at bounding box center [318, 7] width 8 height 8
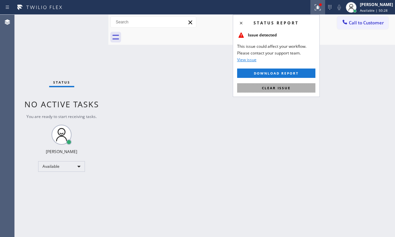
click at [304, 87] on button "Clear issue" at bounding box center [276, 87] width 78 height 9
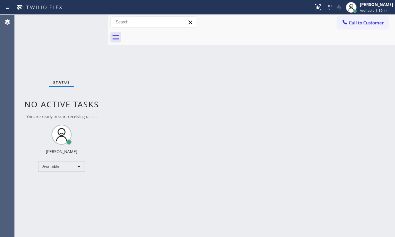
click at [290, 32] on div at bounding box center [259, 37] width 272 height 15
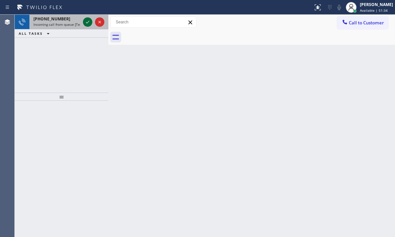
click at [88, 21] on icon at bounding box center [88, 22] width 8 height 8
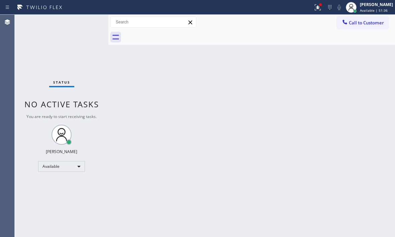
click at [150, 130] on div "Back to Dashboard Change Sender ID Customers Technicians Select a contact Outbo…" at bounding box center [251, 126] width 286 height 222
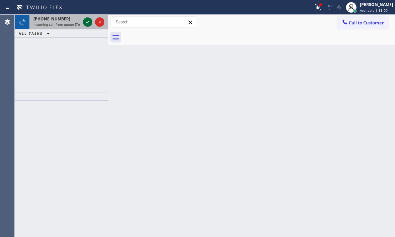
click at [87, 23] on icon at bounding box center [88, 22] width 8 height 8
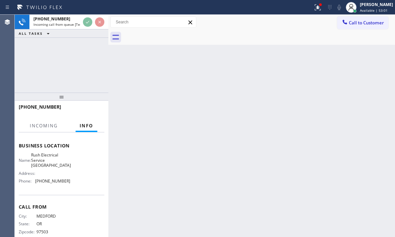
scroll to position [90, 0]
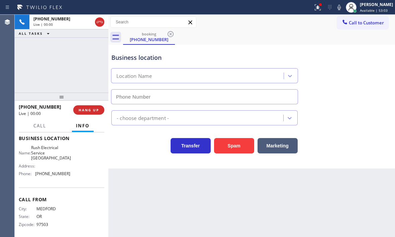
type input "[PHONE_NUMBER]"
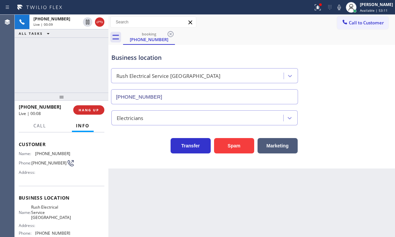
scroll to position [23, 0]
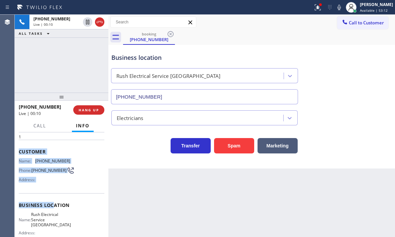
drag, startPoint x: 18, startPoint y: 150, endPoint x: 54, endPoint y: 204, distance: 63.9
click at [54, 204] on div "Context Queue: [Test] All Priority: 1 Customer Name: [PHONE_NUMBER] Phone: [PHO…" at bounding box center [62, 184] width 94 height 105
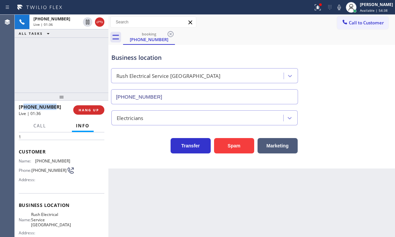
drag, startPoint x: 54, startPoint y: 106, endPoint x: 25, endPoint y: 104, distance: 28.8
click at [25, 104] on div "[PHONE_NUMBER]" at bounding box center [44, 107] width 50 height 6
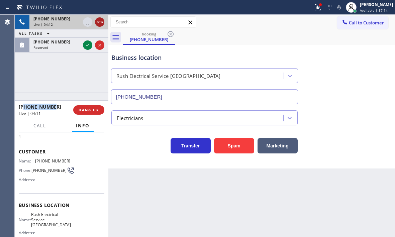
click at [99, 23] on icon at bounding box center [100, 22] width 8 height 8
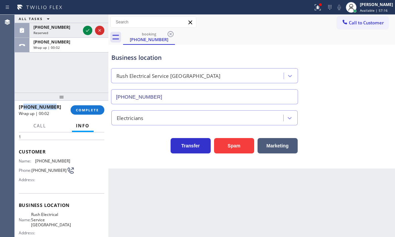
click at [88, 29] on icon at bounding box center [88, 30] width 8 height 8
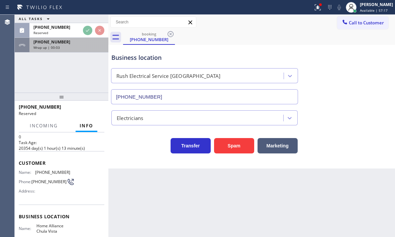
click at [78, 47] on div "Wrap up | 00:03" at bounding box center [68, 47] width 71 height 5
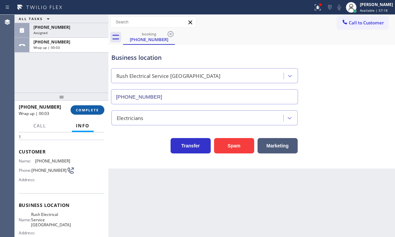
click at [84, 108] on span "COMPLETE" at bounding box center [87, 110] width 23 height 5
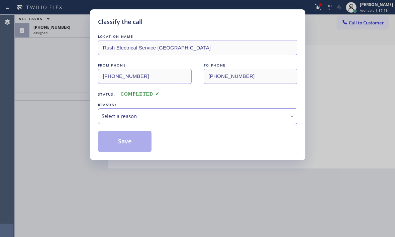
click at [158, 115] on div "Select a reason" at bounding box center [198, 116] width 192 height 8
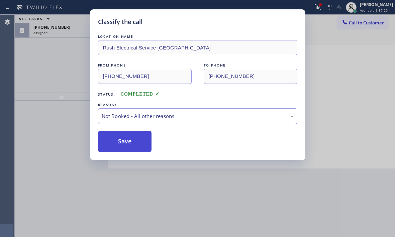
click at [120, 143] on button "Save" at bounding box center [125, 141] width 54 height 21
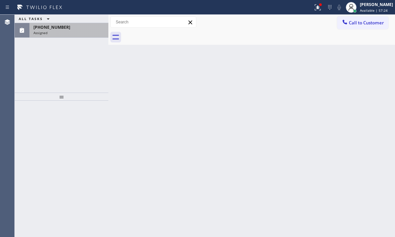
click at [79, 28] on div "[PHONE_NUMBER]" at bounding box center [68, 27] width 71 height 6
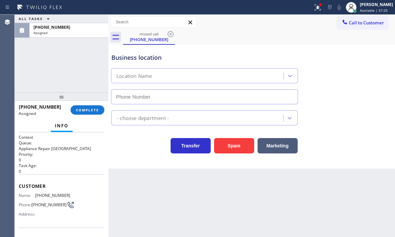
type input "[PHONE_NUMBER]"
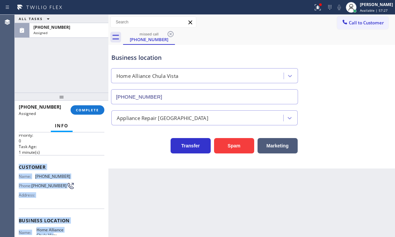
scroll to position [67, 0]
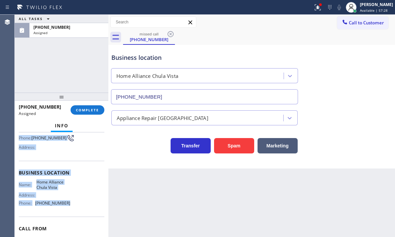
drag, startPoint x: 18, startPoint y: 184, endPoint x: 77, endPoint y: 217, distance: 67.5
click at [77, 216] on div "Context Queue: Appliance Repair High End Priority: 0 Task Age: [DEMOGRAPHIC_DAT…" at bounding box center [62, 184] width 94 height 105
click at [93, 109] on span "COMPLETE" at bounding box center [87, 110] width 23 height 5
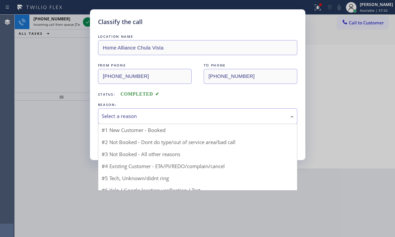
click at [170, 122] on div "Select a reason" at bounding box center [197, 116] width 199 height 16
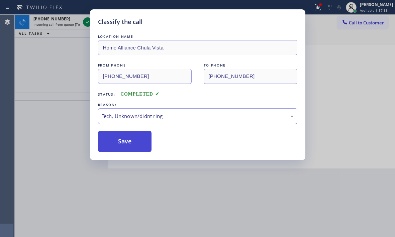
click at [121, 144] on button "Save" at bounding box center [125, 141] width 54 height 21
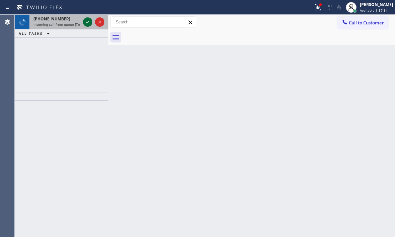
click at [86, 23] on icon at bounding box center [88, 22] width 8 height 8
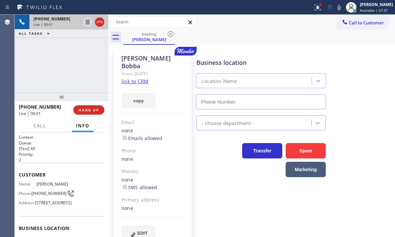
type input "[PHONE_NUMBER]"
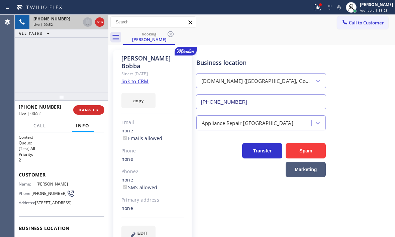
click at [86, 24] on icon at bounding box center [87, 22] width 3 height 5
click at [81, 65] on div "[PHONE_NUMBER] Live | 02:22 ALL TASKS ALL TASKS ACTIVE TASKS TASKS IN WRAP UP" at bounding box center [62, 54] width 94 height 78
click at [86, 23] on icon at bounding box center [88, 22] width 8 height 8
click at [92, 109] on span "HANG UP" at bounding box center [89, 110] width 20 height 5
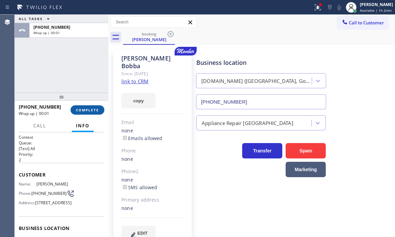
click at [89, 111] on span "COMPLETE" at bounding box center [87, 110] width 23 height 5
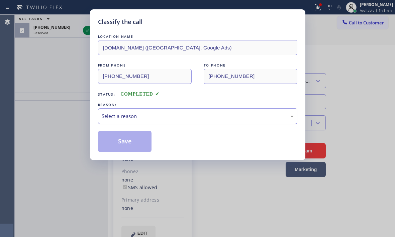
click at [143, 116] on div "Select a reason" at bounding box center [198, 116] width 192 height 8
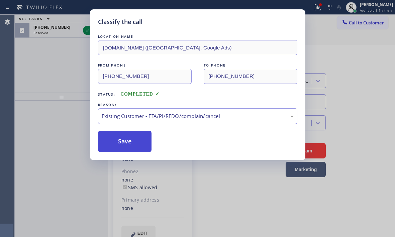
click at [132, 143] on button "Save" at bounding box center [125, 141] width 54 height 21
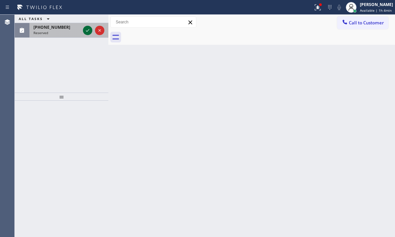
click at [87, 31] on icon at bounding box center [88, 30] width 8 height 8
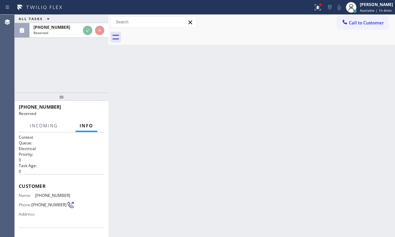
click at [191, 141] on div "Back to Dashboard Change Sender ID Customers Technicians Select a contact Outbo…" at bounding box center [251, 126] width 286 height 222
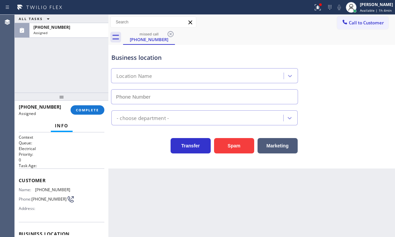
type input "[PHONE_NUMBER]"
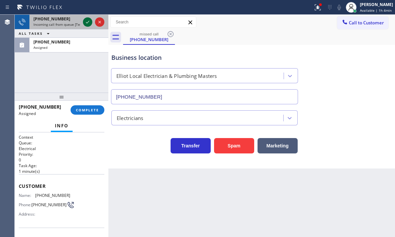
click at [84, 18] on div at bounding box center [94, 22] width 24 height 15
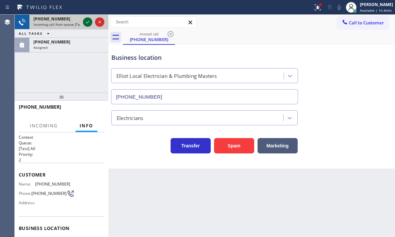
click at [87, 21] on icon at bounding box center [88, 22] width 8 height 8
click at [90, 28] on div at bounding box center [94, 22] width 24 height 15
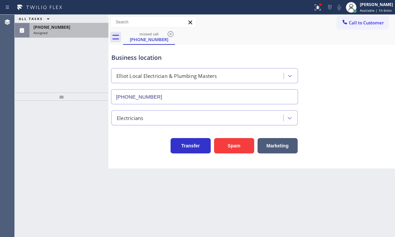
click at [77, 36] on div "[PHONE_NUMBER] Assigned" at bounding box center [67, 30] width 76 height 15
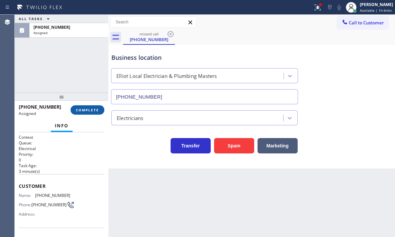
click at [92, 108] on span "COMPLETE" at bounding box center [87, 110] width 23 height 5
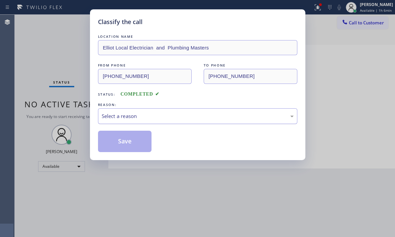
click at [224, 112] on div "Select a reason" at bounding box center [198, 116] width 192 height 8
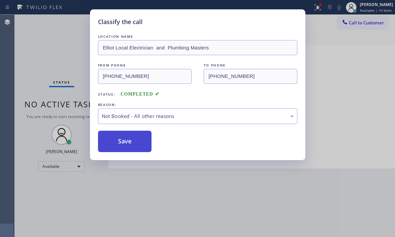
click at [122, 140] on button "Save" at bounding box center [125, 141] width 54 height 21
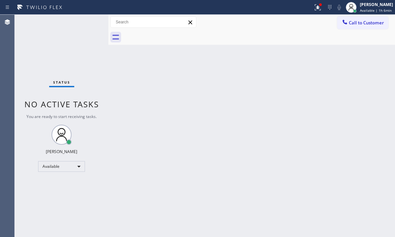
click at [118, 142] on div "Back to Dashboard Change Sender ID Customers Technicians Select a contact Outbo…" at bounding box center [251, 126] width 286 height 222
click at [314, 7] on icon at bounding box center [318, 7] width 8 height 8
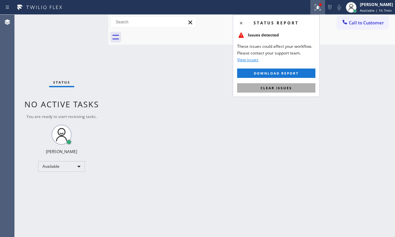
click at [299, 88] on button "Clear issues" at bounding box center [276, 87] width 78 height 9
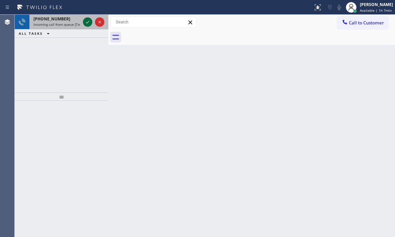
click at [88, 21] on icon at bounding box center [88, 22] width 8 height 8
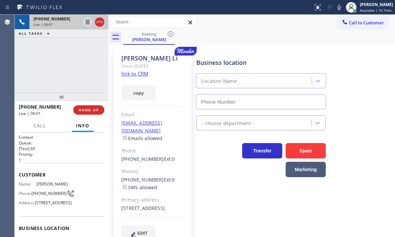
type input "[PHONE_NUMBER]"
click at [102, 24] on icon at bounding box center [100, 22] width 8 height 8
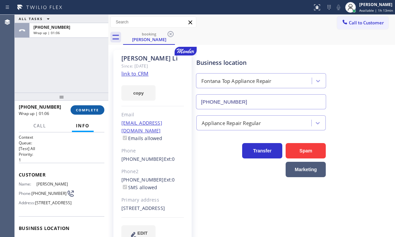
click at [95, 114] on button "COMPLETE" at bounding box center [88, 109] width 34 height 9
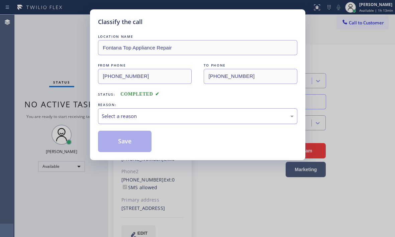
click at [150, 116] on div "Select a reason" at bounding box center [198, 116] width 192 height 8
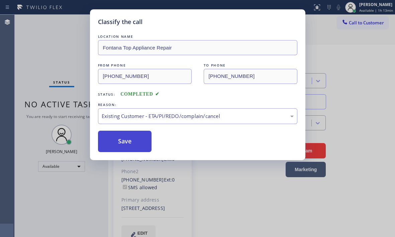
click at [123, 144] on button "Save" at bounding box center [125, 141] width 54 height 21
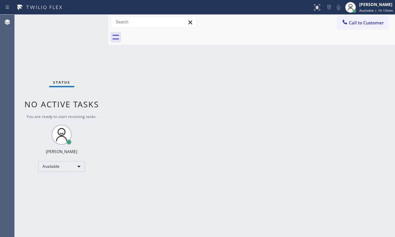
click at [113, 119] on div "Back to Dashboard Change Sender ID Customers Technicians Select a contact Outbo…" at bounding box center [251, 126] width 286 height 222
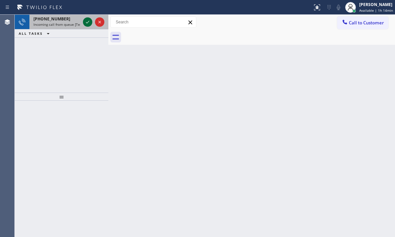
click at [87, 21] on icon at bounding box center [88, 22] width 8 height 8
click at [89, 24] on icon at bounding box center [88, 22] width 8 height 8
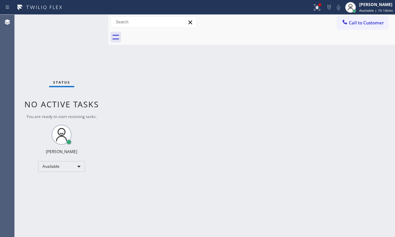
click at [89, 24] on div "Status No active tasks You are ready to start receiving tasks. [PERSON_NAME] Av…" at bounding box center [62, 126] width 94 height 222
click at [313, 11] on icon at bounding box center [317, 7] width 8 height 8
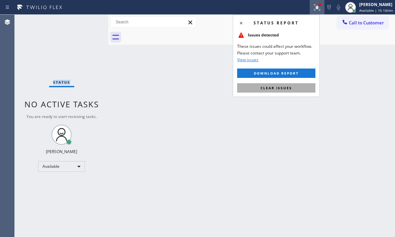
click at [280, 88] on span "Clear issues" at bounding box center [275, 88] width 31 height 5
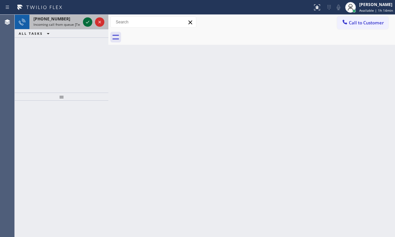
click at [86, 26] on button at bounding box center [87, 21] width 9 height 9
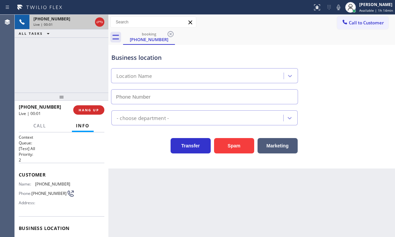
type input "[PHONE_NUMBER]"
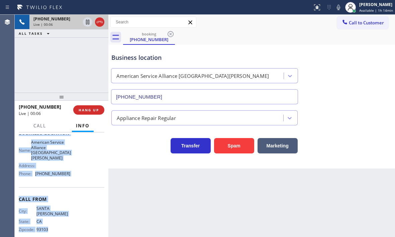
scroll to position [95, 0]
drag, startPoint x: 17, startPoint y: 174, endPoint x: 79, endPoint y: 177, distance: 61.3
click at [79, 177] on div "Context Queue: [Test] All Priority: 2 Customer Name: [PHONE_NUMBER] Phone: [PHO…" at bounding box center [62, 184] width 94 height 105
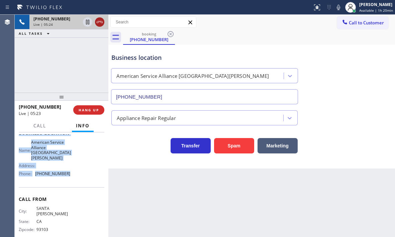
click at [103, 21] on icon at bounding box center [100, 22] width 8 height 8
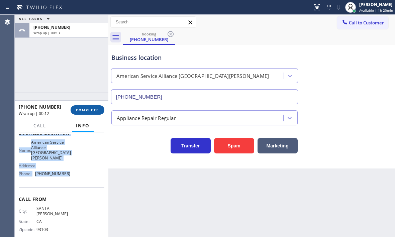
click at [89, 112] on span "COMPLETE" at bounding box center [87, 110] width 23 height 5
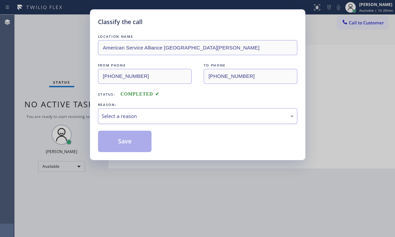
click at [135, 114] on div "Select a reason" at bounding box center [198, 116] width 192 height 8
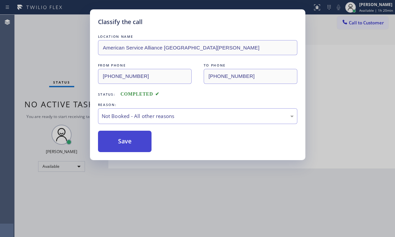
click at [116, 143] on button "Save" at bounding box center [125, 141] width 54 height 21
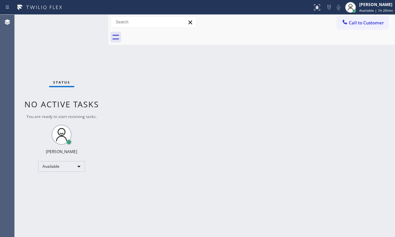
click at [215, 85] on div "Back to Dashboard Change Sender ID Customers Technicians Select a contact Outbo…" at bounding box center [251, 126] width 286 height 222
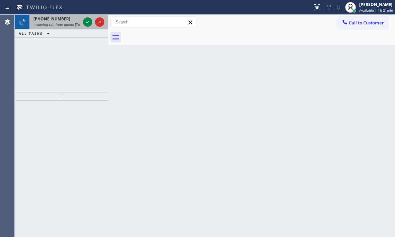
click at [88, 17] on div at bounding box center [94, 22] width 24 height 15
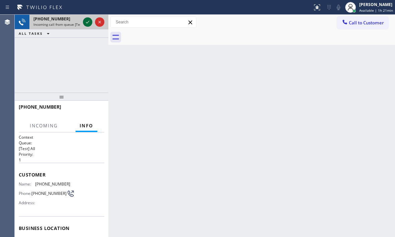
click at [86, 20] on button at bounding box center [87, 21] width 9 height 9
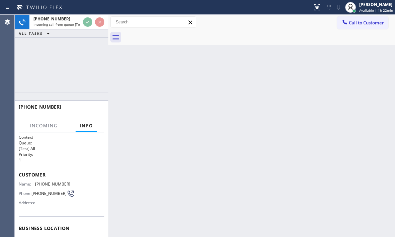
scroll to position [67, 0]
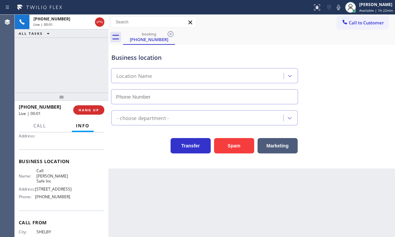
type input "[PHONE_NUMBER]"
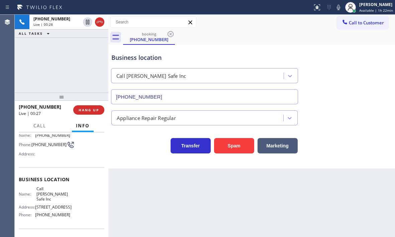
scroll to position [33, 0]
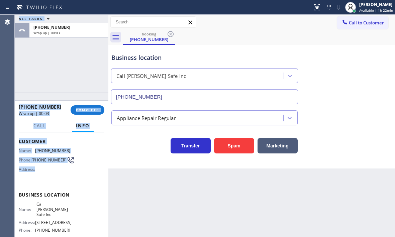
drag, startPoint x: 14, startPoint y: 134, endPoint x: 79, endPoint y: 162, distance: 71.4
click at [72, 177] on div "Agent Desktop Classify the call LOCATION NAME Edison Electricians of [GEOGRAPHI…" at bounding box center [197, 126] width 395 height 222
click at [82, 157] on div "Name: [PHONE_NUMBER] Phone: [PHONE_NUMBER] Address:" at bounding box center [62, 161] width 86 height 26
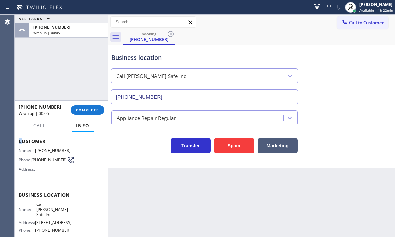
scroll to position [33, 0]
drag, startPoint x: 20, startPoint y: 141, endPoint x: 72, endPoint y: 179, distance: 64.5
click at [69, 172] on div "Customer Name: [PHONE_NUMBER] Phone: [PHONE_NUMBER] Address:" at bounding box center [62, 156] width 86 height 53
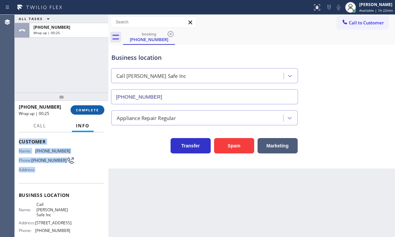
click at [91, 111] on span "COMPLETE" at bounding box center [87, 110] width 23 height 5
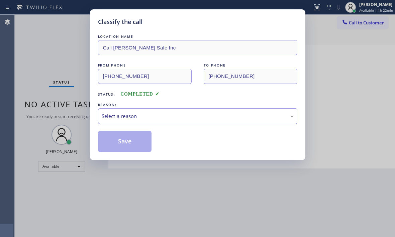
click at [166, 116] on div "Select a reason" at bounding box center [198, 116] width 192 height 8
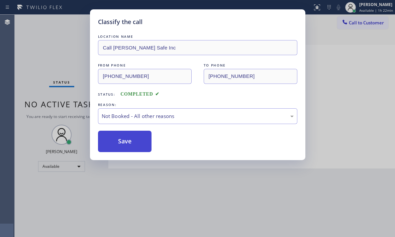
click at [125, 142] on button "Save" at bounding box center [125, 141] width 54 height 21
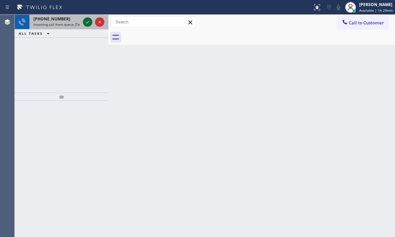
click at [84, 20] on icon at bounding box center [88, 22] width 8 height 8
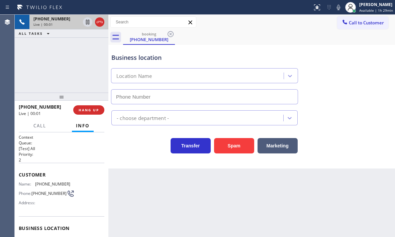
type input "[PHONE_NUMBER]"
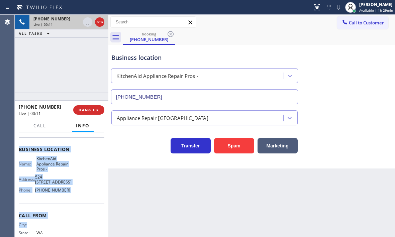
scroll to position [84, 0]
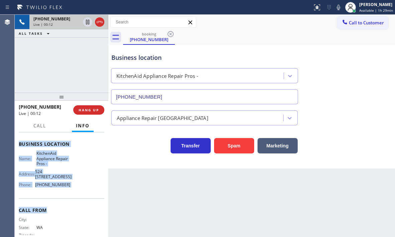
drag, startPoint x: 18, startPoint y: 173, endPoint x: 84, endPoint y: 201, distance: 72.3
click at [84, 201] on div "Context Queue: [Test] All Priority: 2 Customer Name: [PHONE_NUMBER] Phone: [PHO…" at bounding box center [62, 184] width 94 height 105
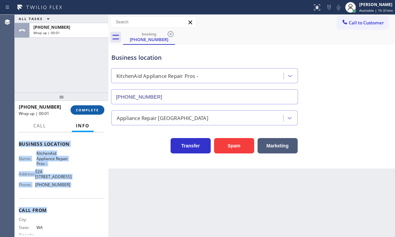
click at [90, 109] on span "COMPLETE" at bounding box center [87, 110] width 23 height 5
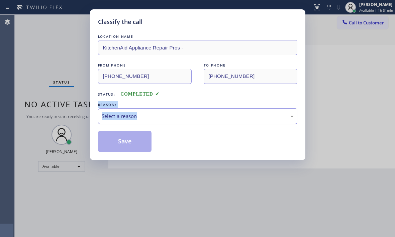
drag, startPoint x: 215, startPoint y: 96, endPoint x: 210, endPoint y: 115, distance: 19.9
click at [210, 115] on div "LOCATION NAME KitchenAid Appliance Repair Pros - FROM PHONE [PHONE_NUMBER] TO P…" at bounding box center [197, 92] width 199 height 119
click at [206, 113] on div "Select a reason" at bounding box center [198, 116] width 192 height 8
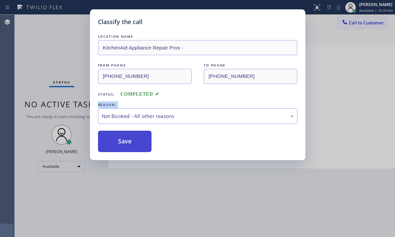
click at [132, 143] on button "Save" at bounding box center [125, 141] width 54 height 21
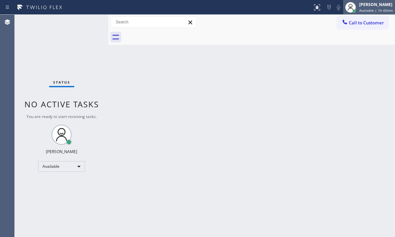
click at [369, 3] on div "[PERSON_NAME]" at bounding box center [376, 5] width 34 height 6
click at [361, 6] on div "[PERSON_NAME]" at bounding box center [376, 5] width 34 height 6
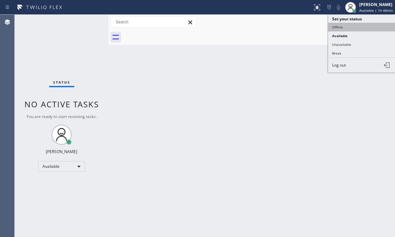
click at [343, 28] on button "Offline" at bounding box center [361, 27] width 67 height 9
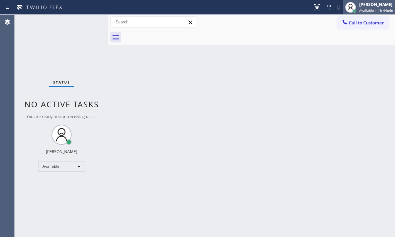
click at [359, 6] on div "[PERSON_NAME]" at bounding box center [376, 5] width 34 height 6
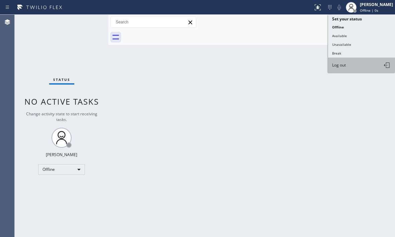
click at [338, 65] on span "Log out" at bounding box center [339, 65] width 14 height 6
